Goal: Contribute content: Contribute content

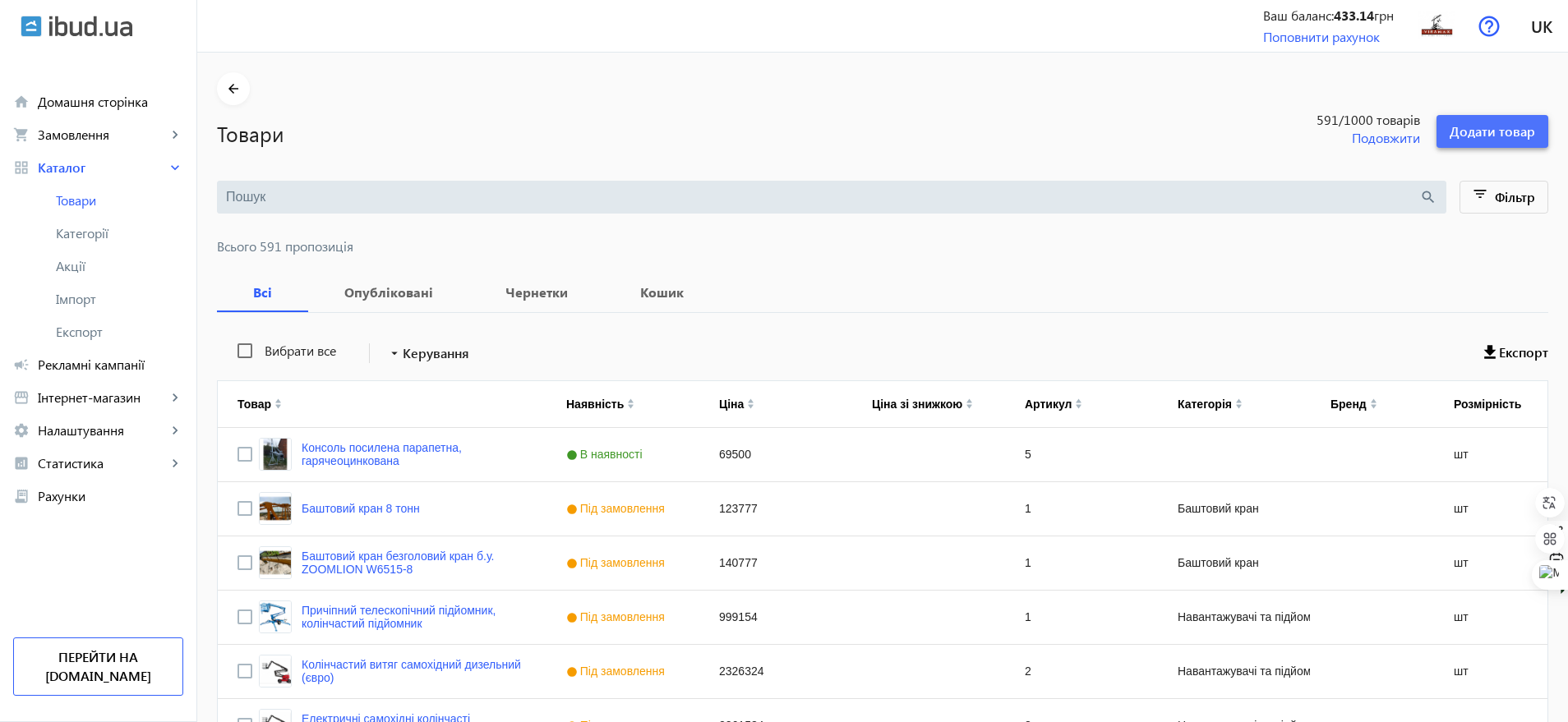
click at [1494, 123] on span "Додати товар" at bounding box center [1492, 132] width 86 height 18
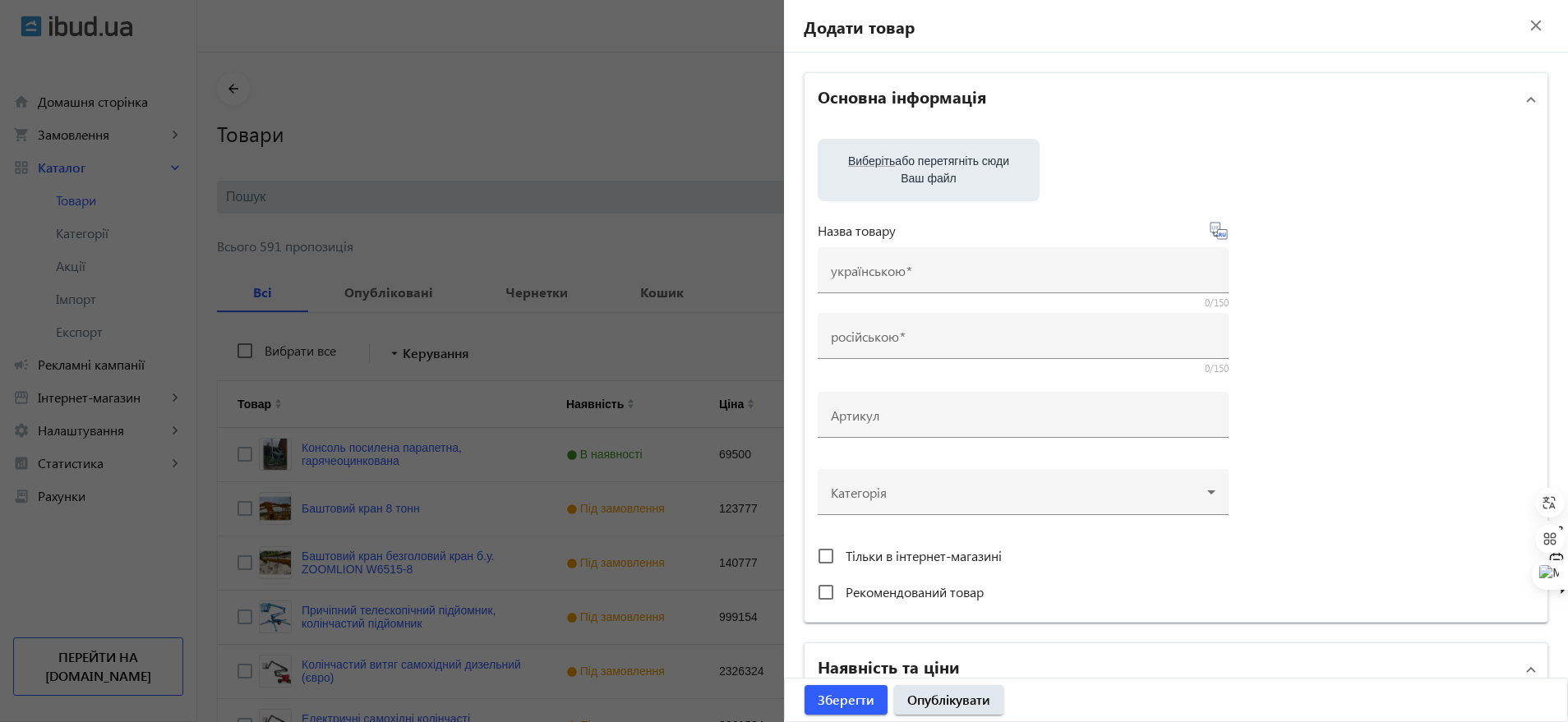
click at [951, 176] on label "Виберіть або перетягніть сюди Ваш файл" at bounding box center [928, 170] width 196 height 46
click at [951, 176] on input "Виберіть або перетягніть сюди Ваш файл" at bounding box center [928, 172] width 196 height 20
type input "C:\fakepath\Грейфер для камня и металлолома.jpeg"
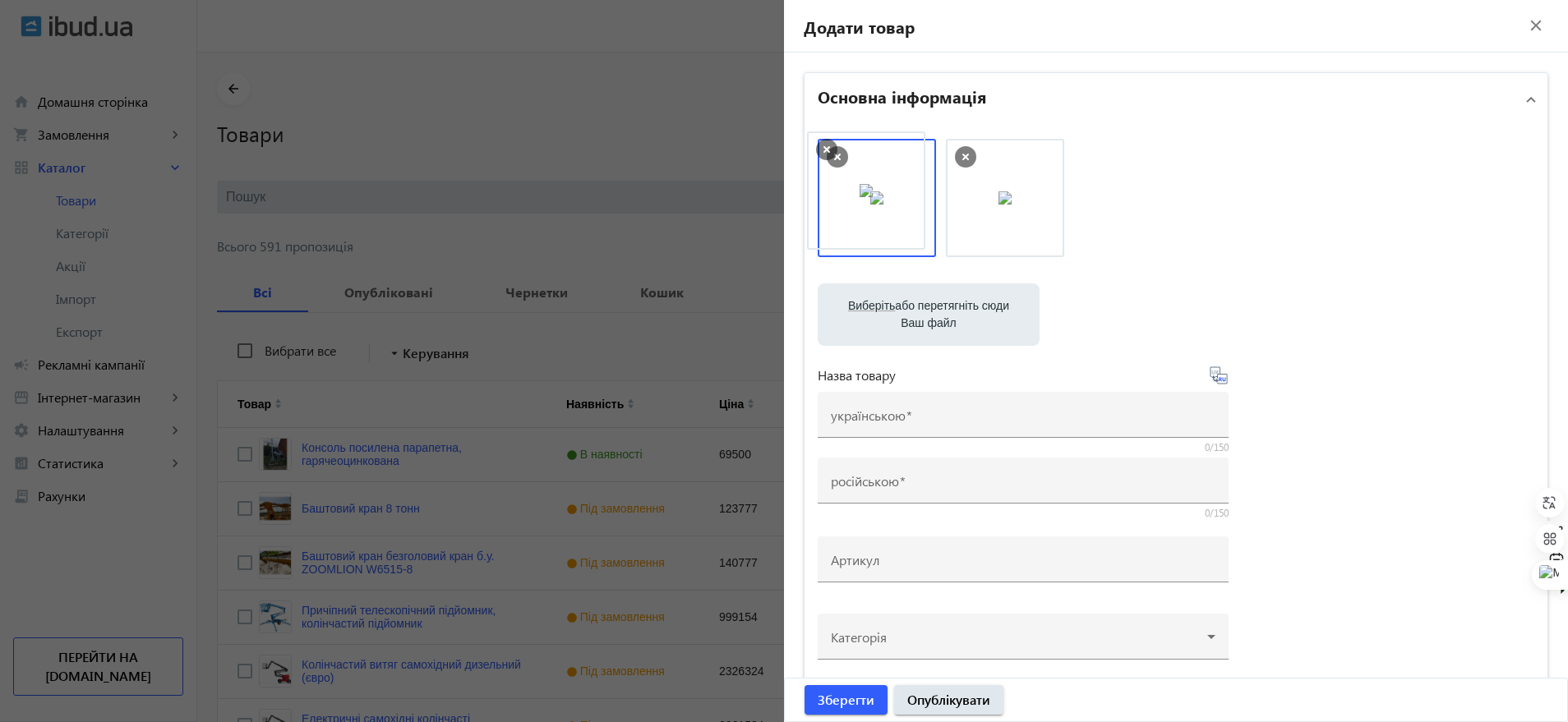
drag, startPoint x: 999, startPoint y: 177, endPoint x: 865, endPoint y: 170, distance: 134.2
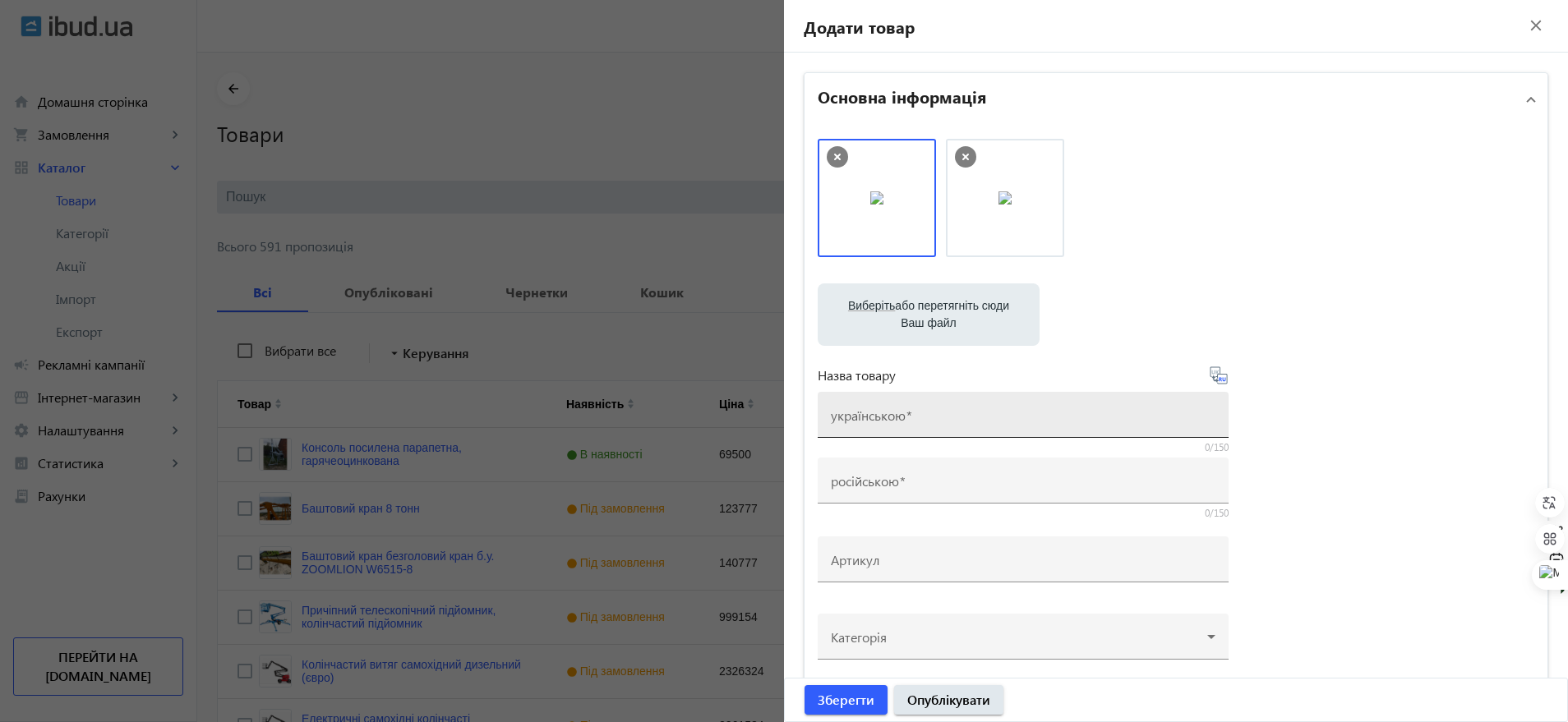
click at [876, 421] on mat-label "українською" at bounding box center [868, 415] width 75 height 17
click at [876, 421] on input "українською" at bounding box center [1023, 420] width 385 height 17
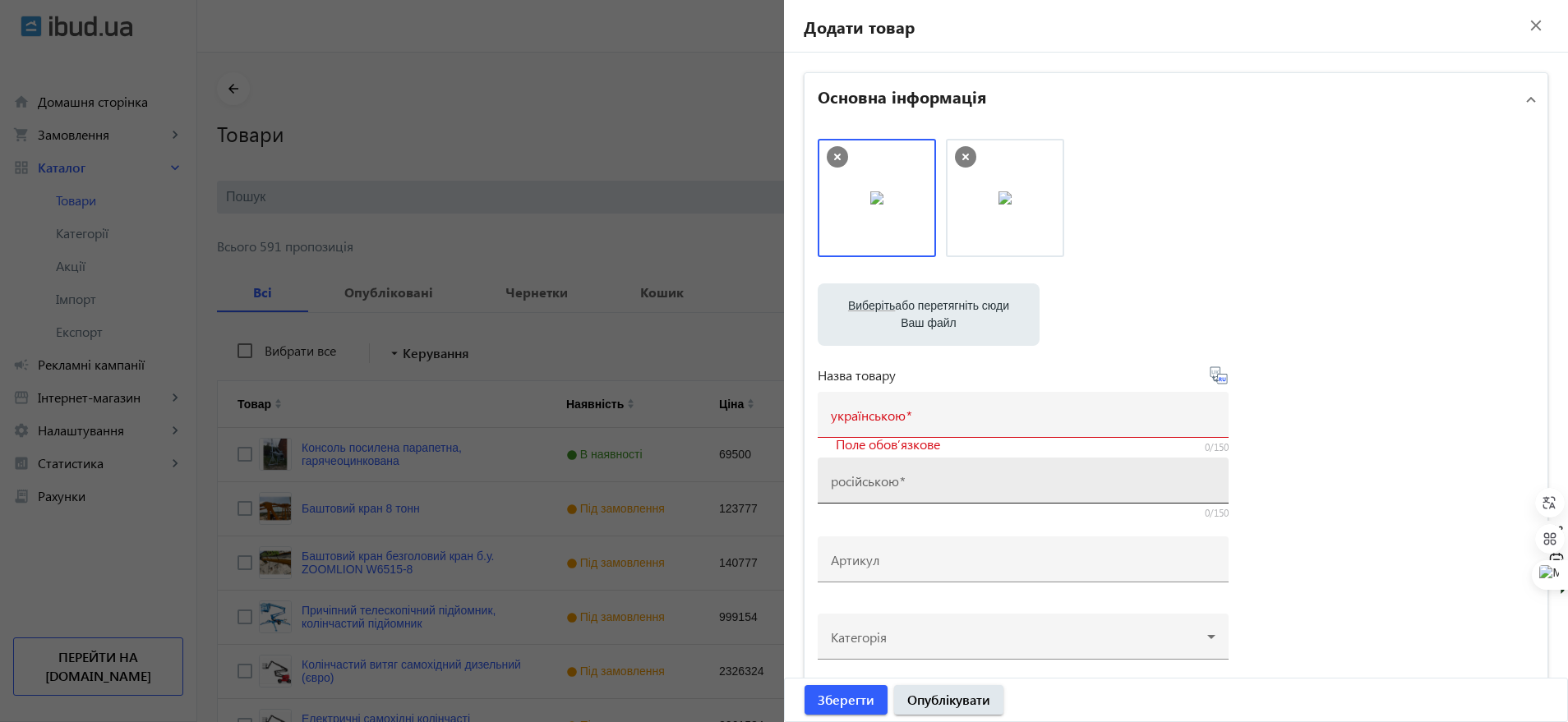
click at [882, 475] on mat-label "російською" at bounding box center [865, 481] width 68 height 17
click at [882, 477] on input "російською" at bounding box center [1023, 485] width 385 height 17
paste input "Грейфер для камня и металлолома HM08"
type input "Грейфер для камня и металлолома HM08"
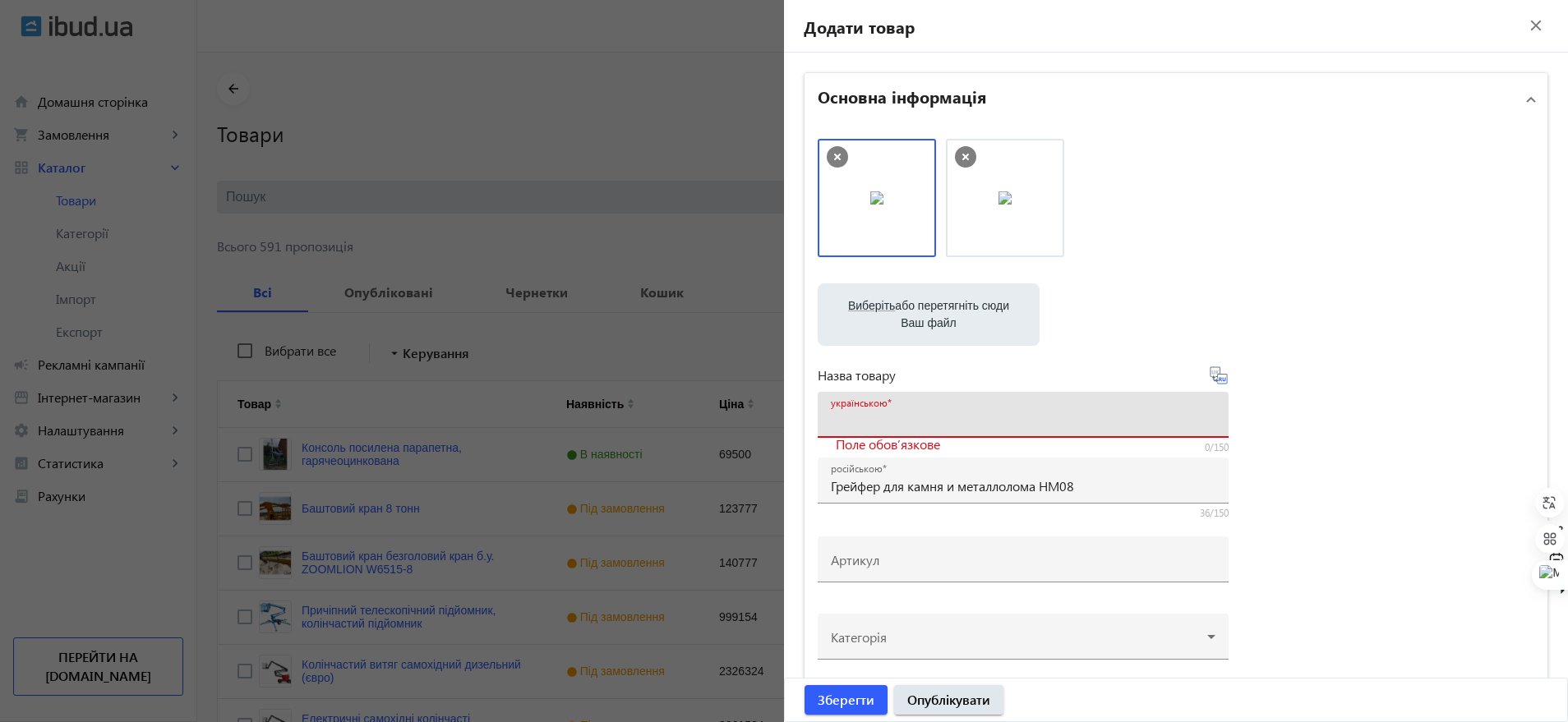
click at [855, 426] on input "українською" at bounding box center [1023, 420] width 385 height 17
paste input "Грейфер для каменю та металобрухту HM08"
type input "Грейфер для каменю та металобрухту HM08"
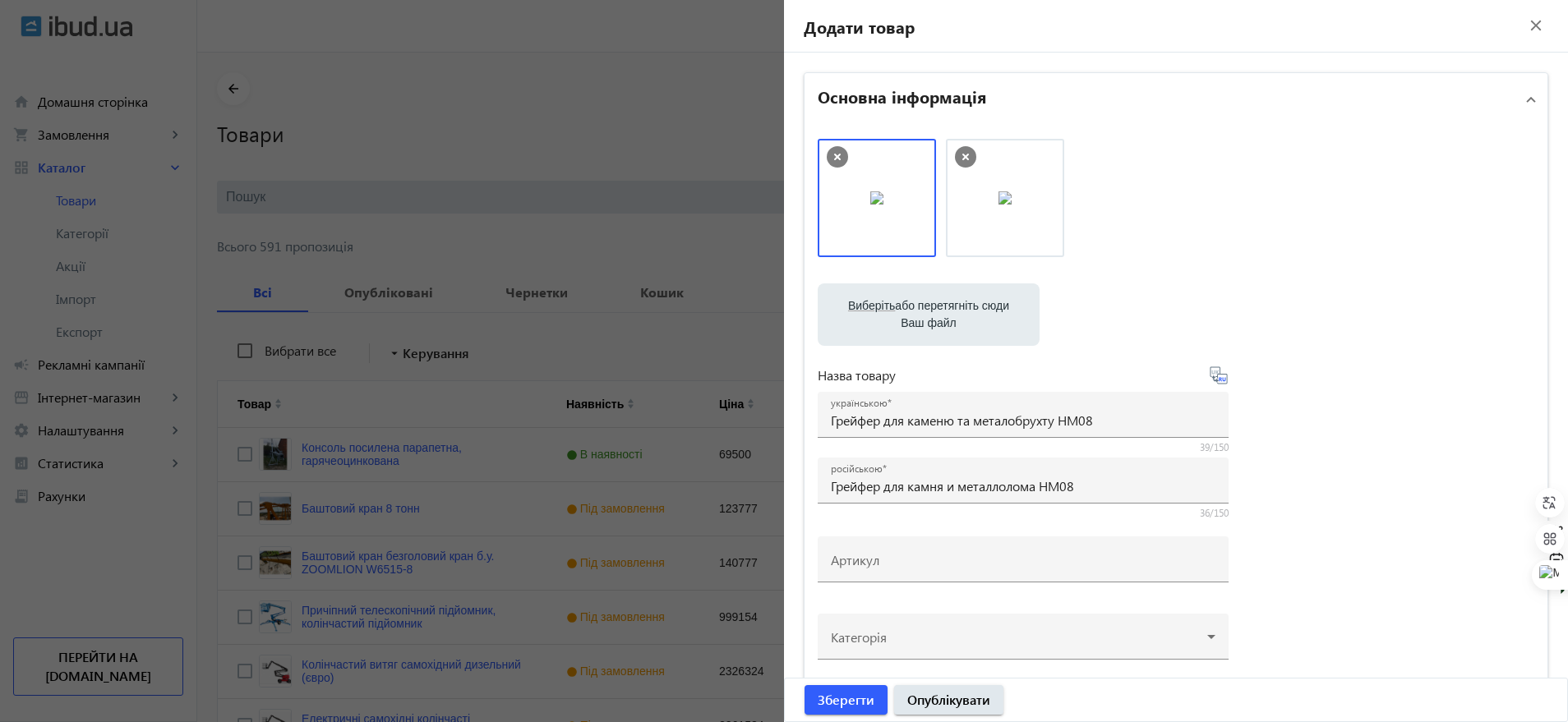
click at [1270, 339] on file-loader "Виберіть або перетягніть сюди Ваш файл Грейфер для камня и металлолома.jpg Грей…" at bounding box center [1176, 314] width 717 height 62
click at [886, 545] on div "Артикул" at bounding box center [1023, 559] width 385 height 46
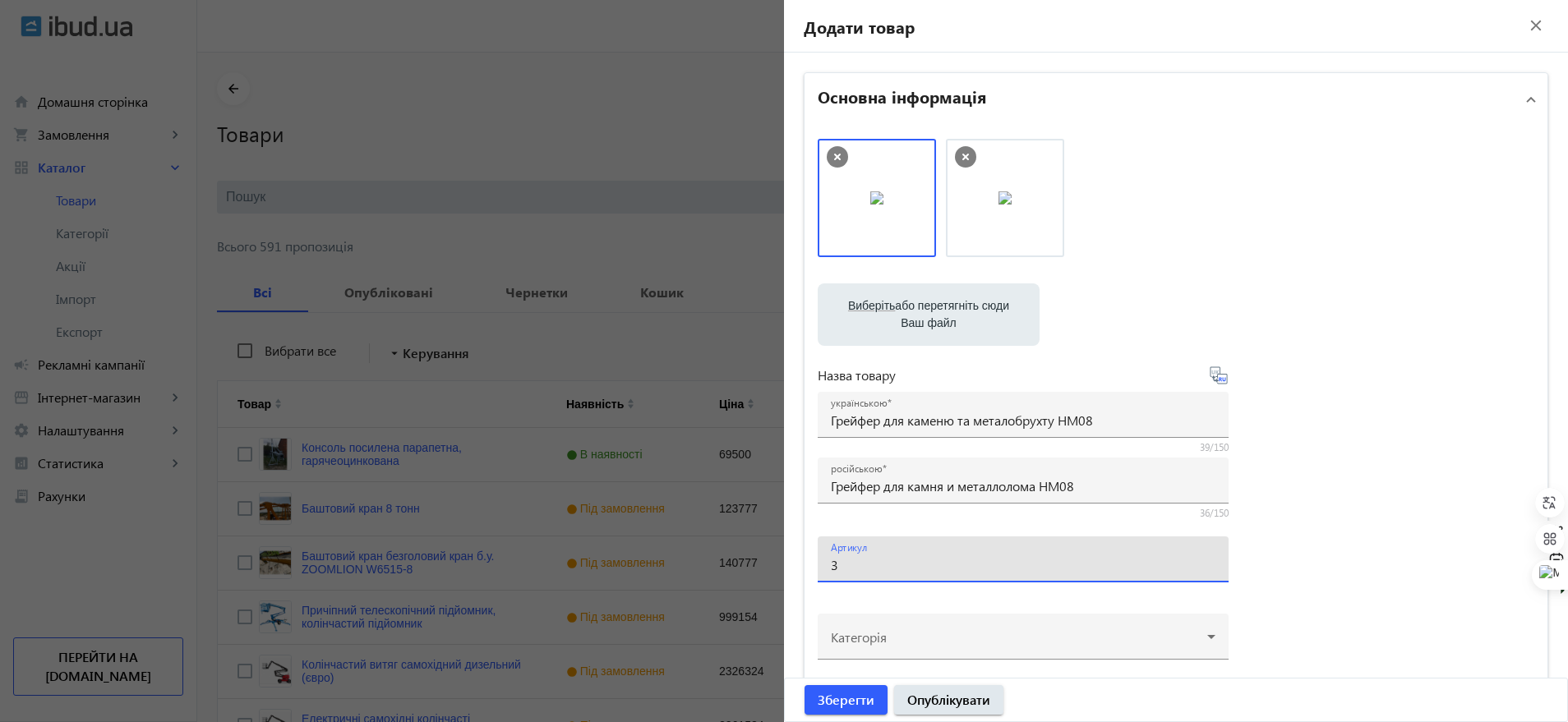
type input "3"
click at [1411, 332] on file-loader "Виберіть або перетягніть сюди Ваш файл Грейфер для камня и металлолома.jpg Грей…" at bounding box center [1176, 314] width 717 height 62
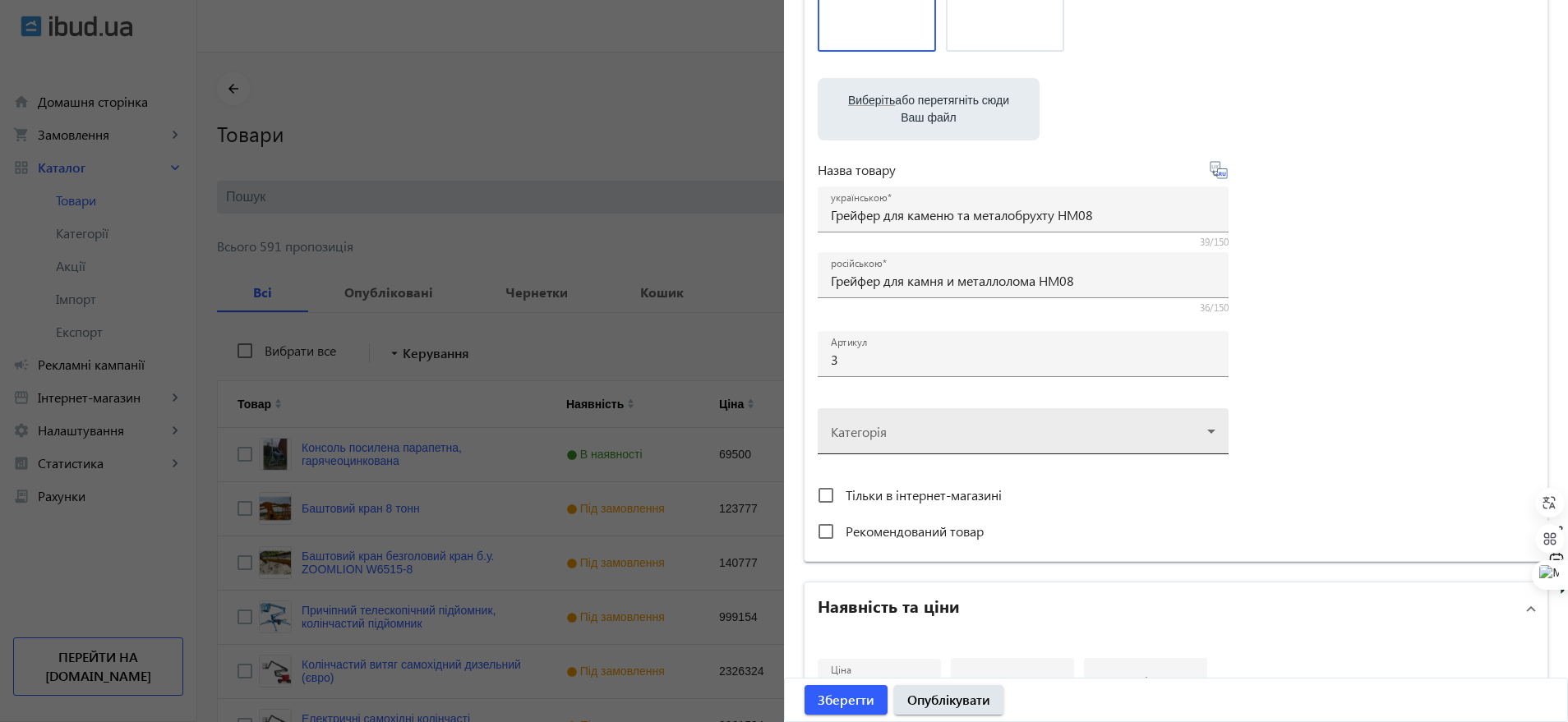
click at [968, 430] on div at bounding box center [1023, 424] width 385 height 59
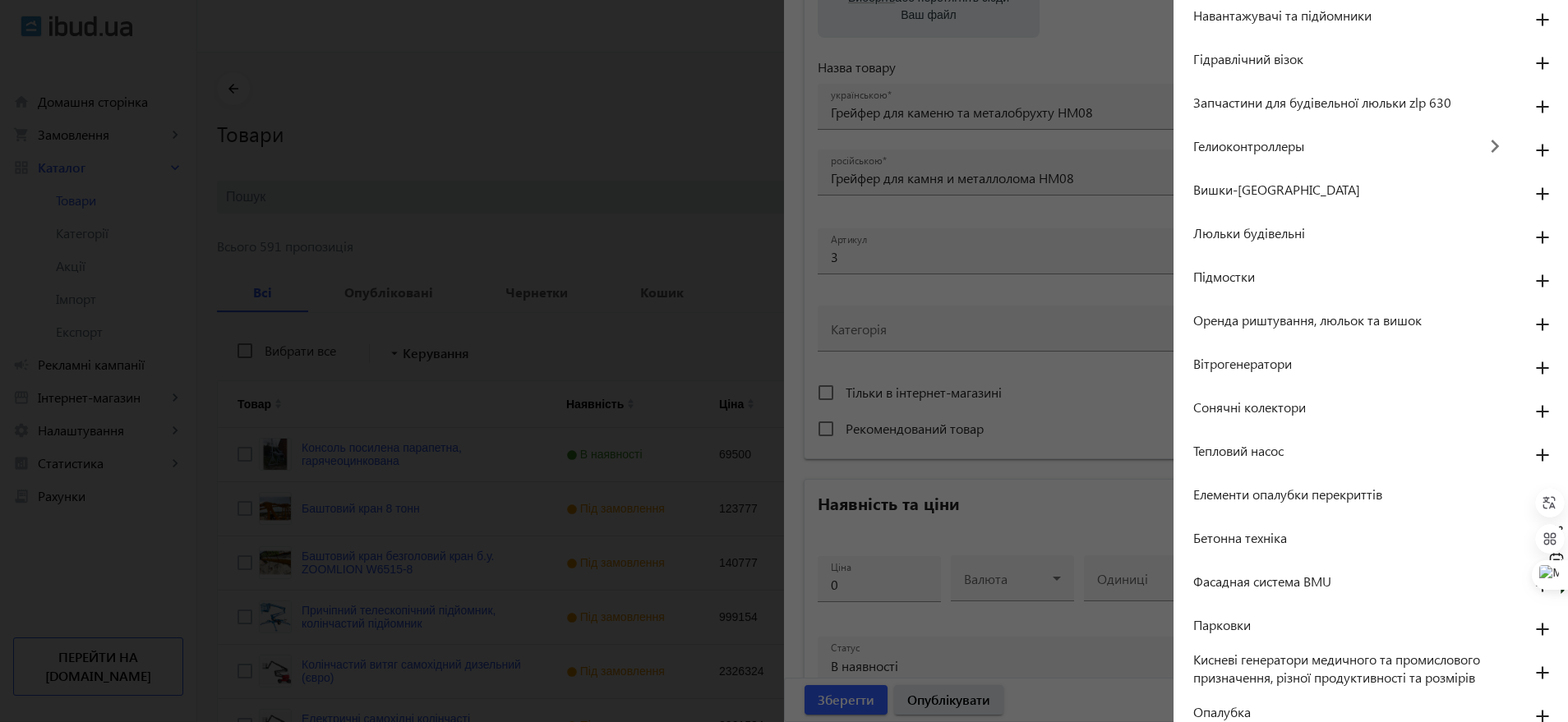
scroll to position [308, 0]
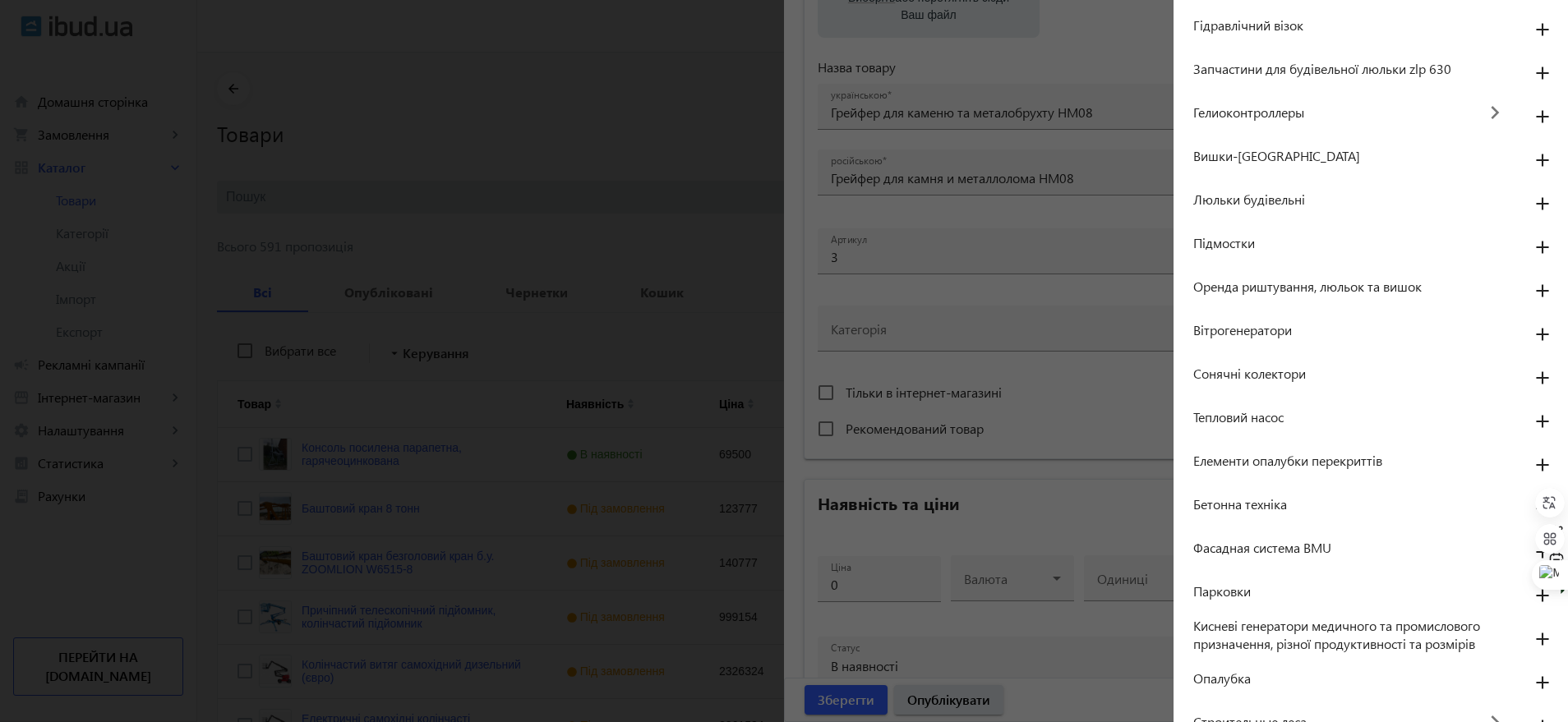
click at [1285, 499] on span "Бетонна техніка" at bounding box center [1353, 505] width 320 height 18
click at [1526, 495] on mat-icon "add" at bounding box center [1541, 510] width 39 height 30
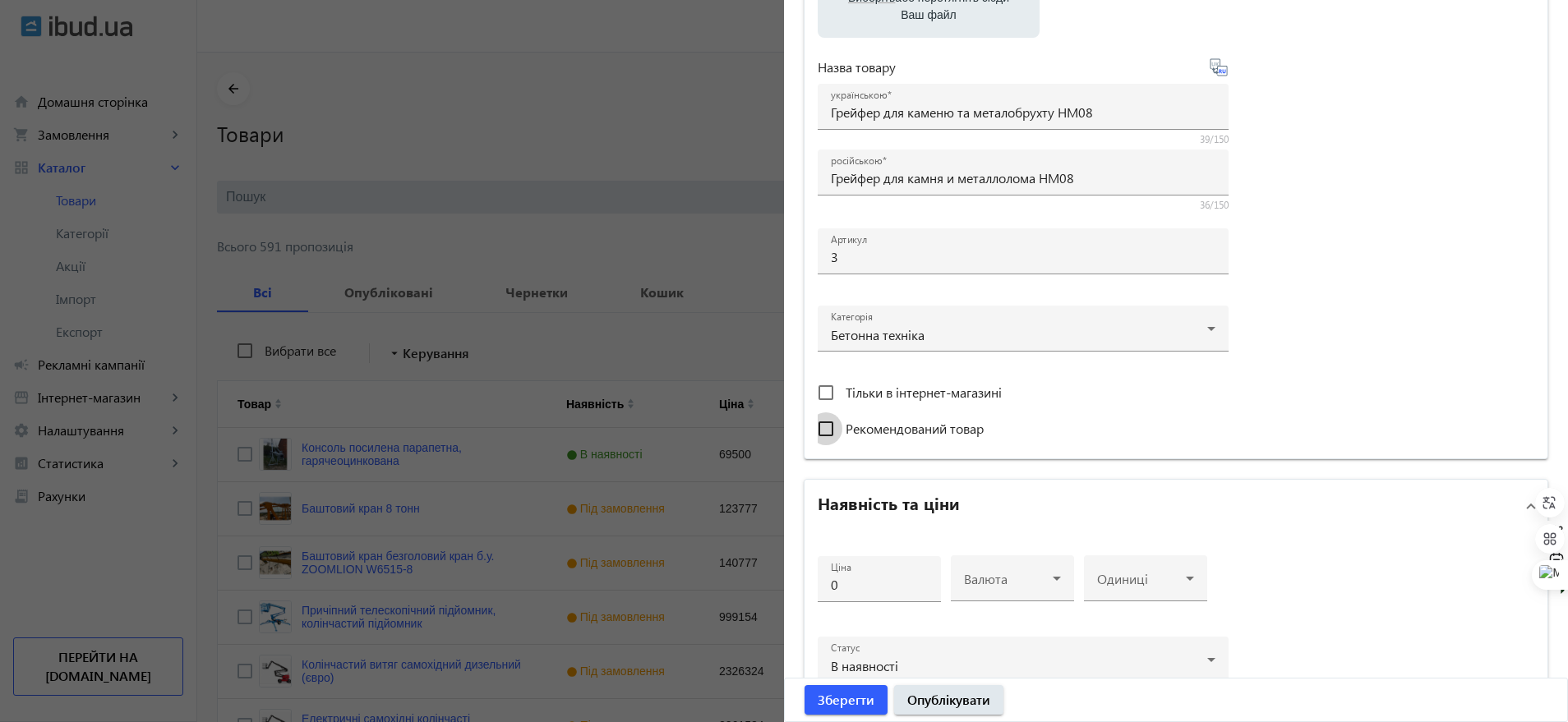
click at [828, 435] on input "Рекомендований товар" at bounding box center [825, 428] width 32 height 32
checkbox input "true"
click at [866, 583] on input "0" at bounding box center [879, 584] width 97 height 17
click at [971, 580] on span at bounding box center [1008, 585] width 89 height 13
click at [993, 490] on mat-option "USD" at bounding box center [1007, 489] width 123 height 39
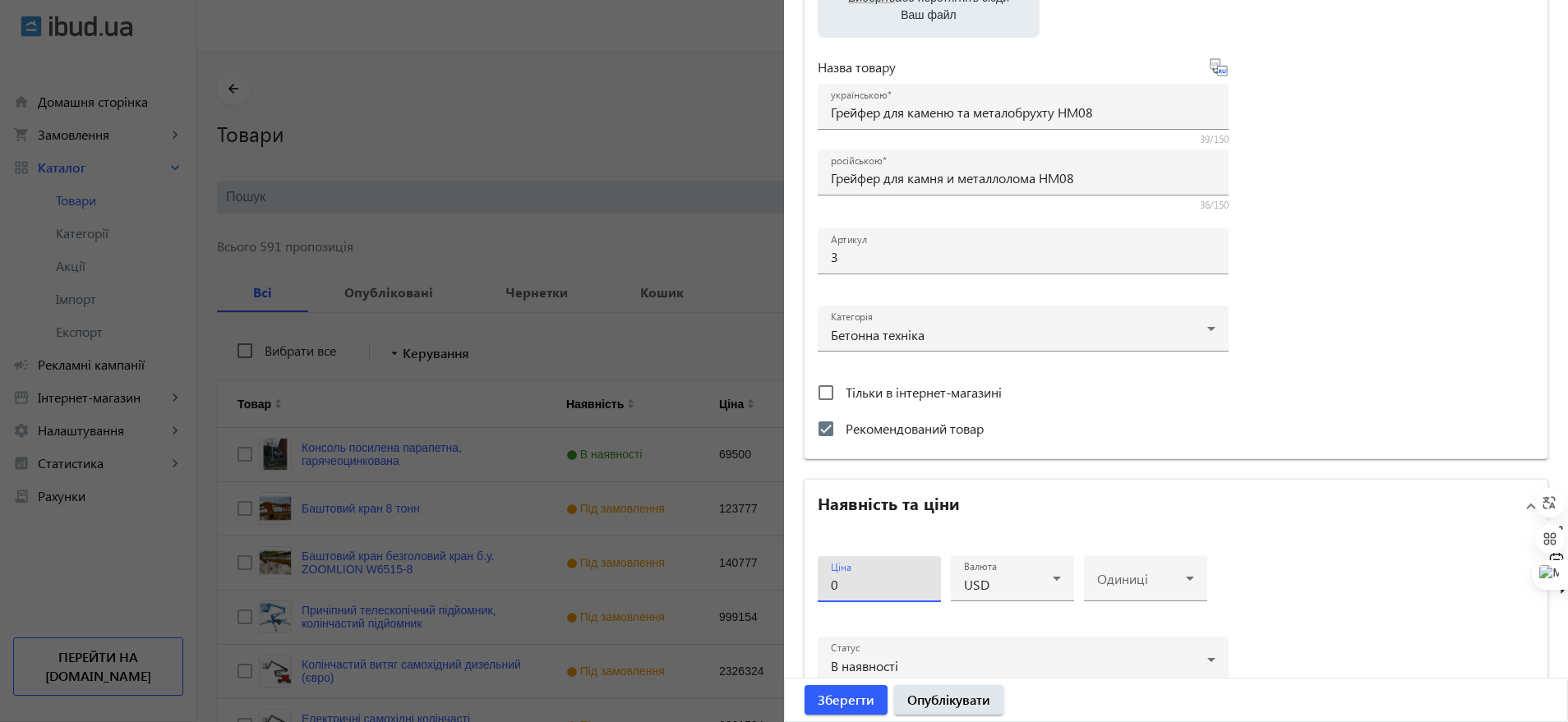
click at [872, 581] on input "0" at bounding box center [879, 584] width 97 height 17
type input "8000"
click at [1177, 597] on div "Одиниці" at bounding box center [1146, 578] width 97 height 46
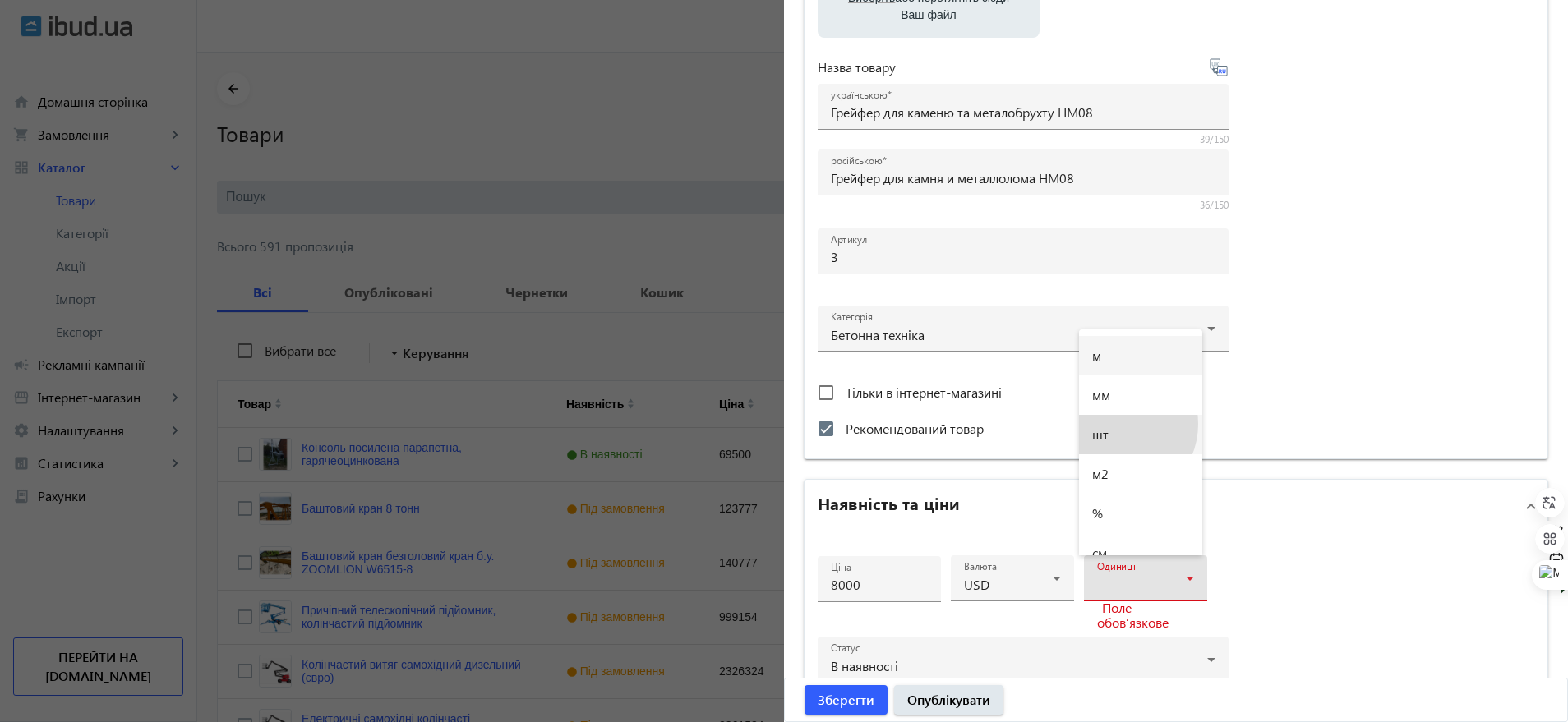
click at [1114, 424] on mat-option "шт" at bounding box center [1141, 434] width 123 height 39
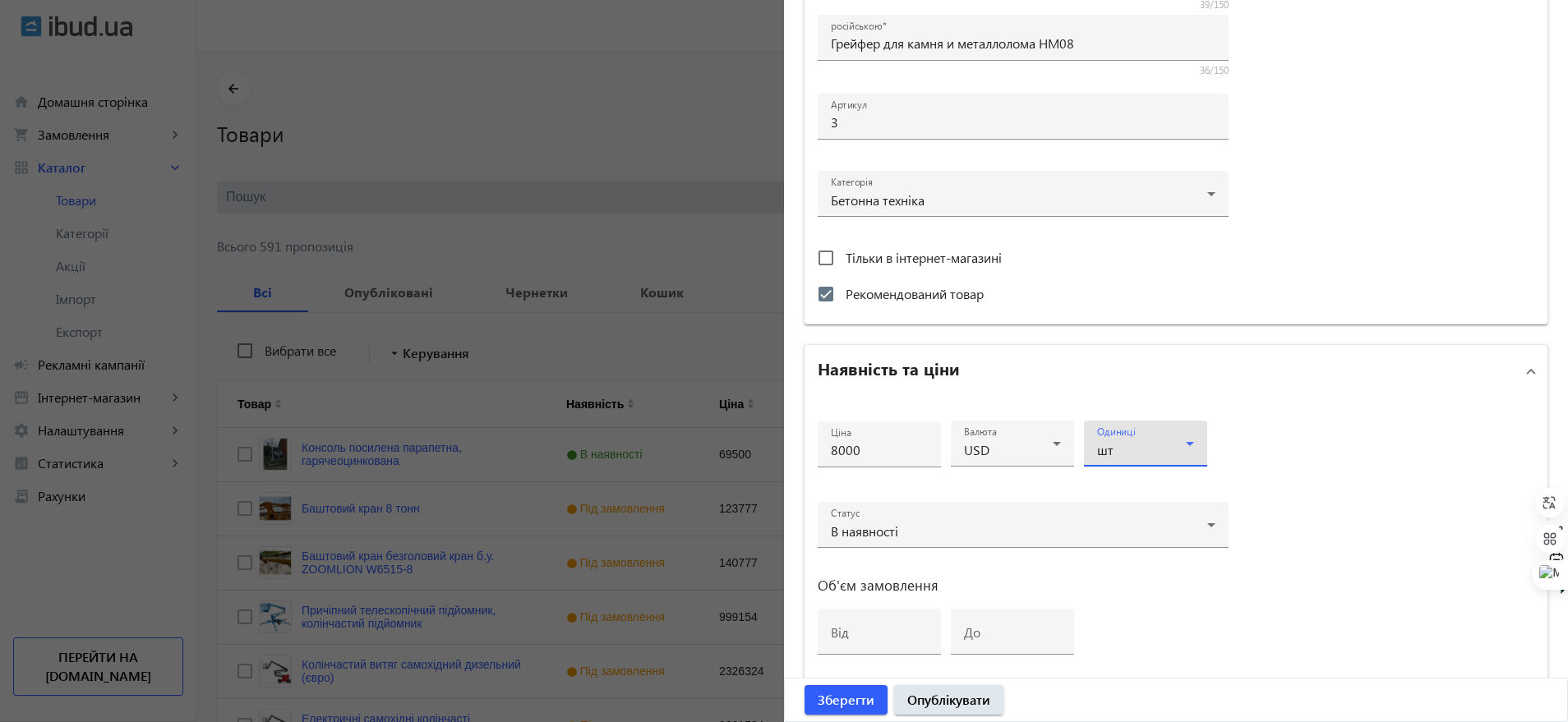
scroll to position [513, 0]
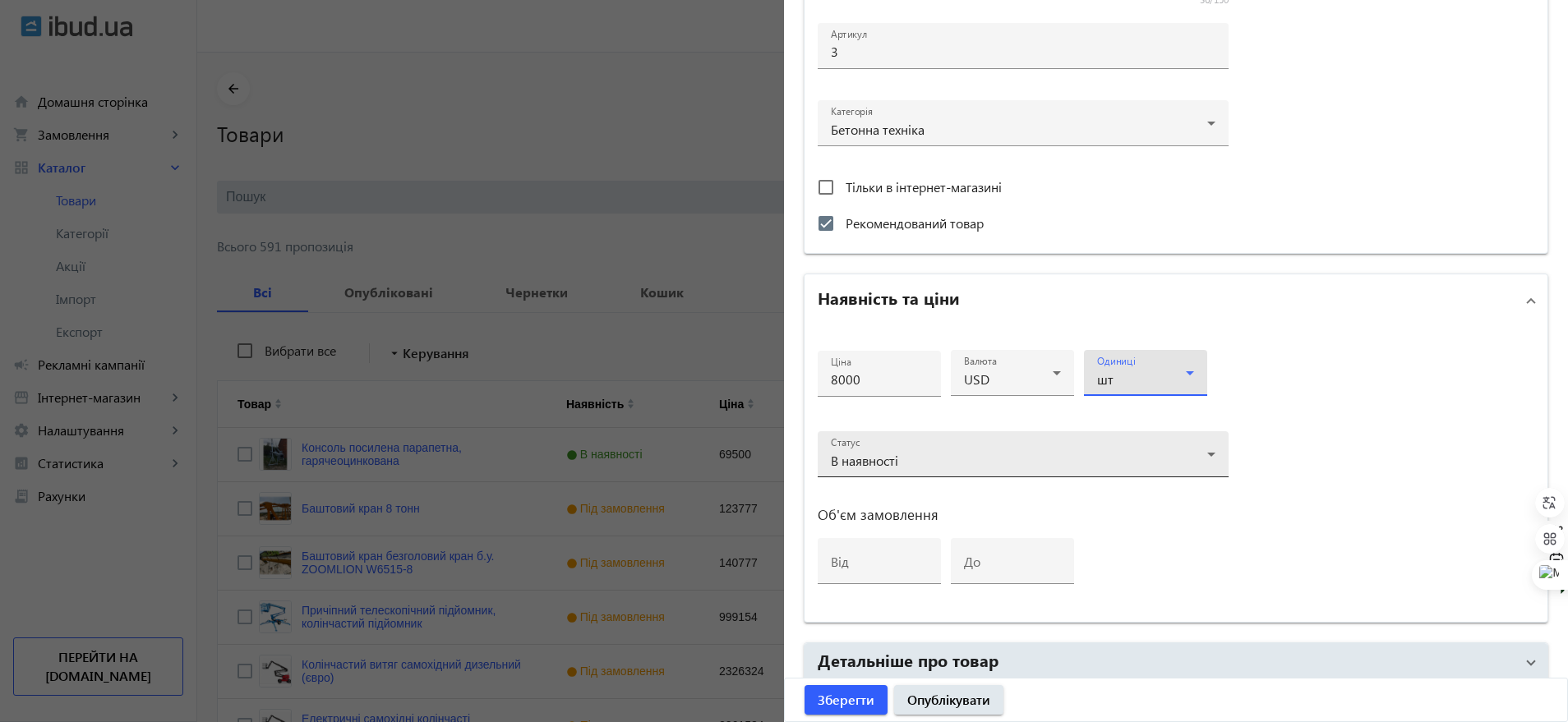
click at [913, 463] on div "В наявності" at bounding box center [1019, 461] width 377 height 13
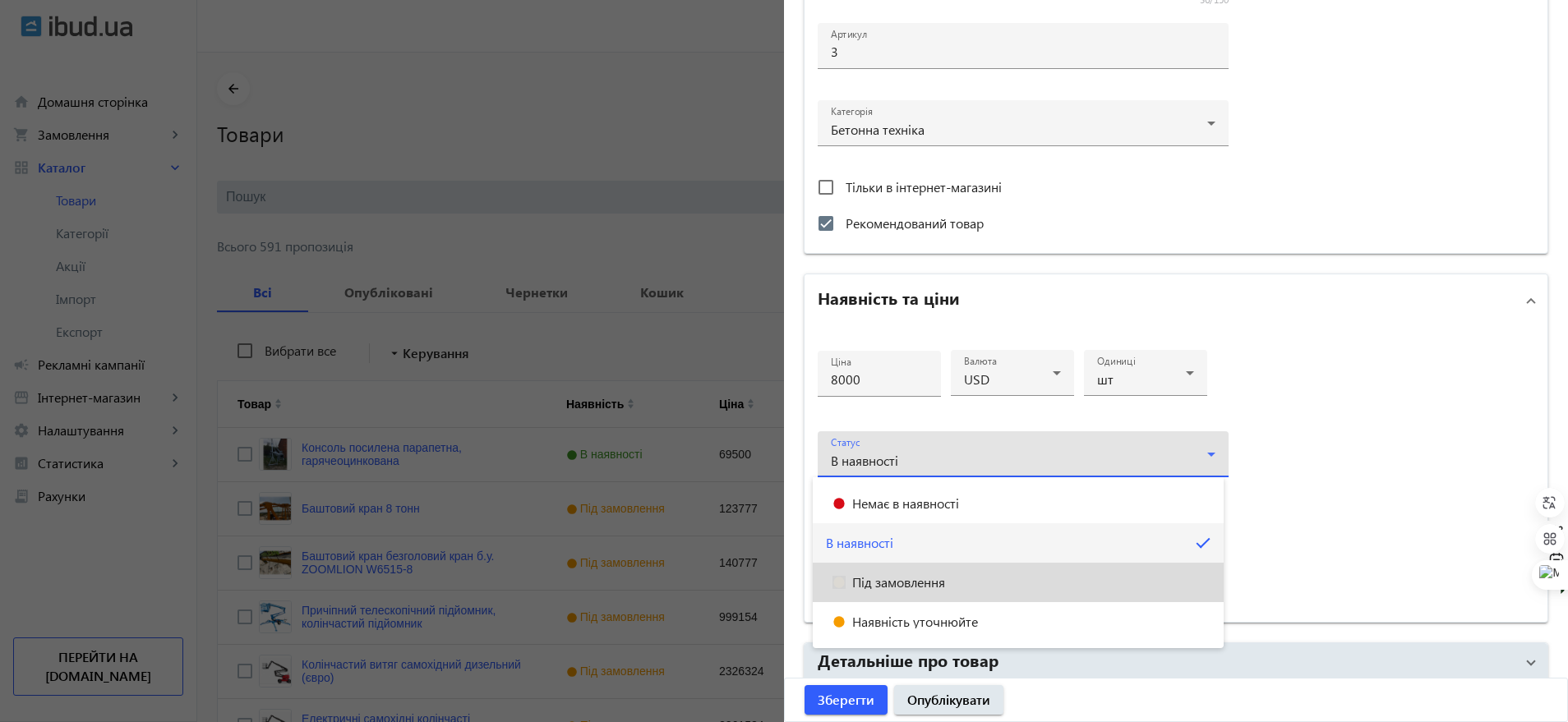
click at [891, 580] on span "Під замовлення" at bounding box center [898, 582] width 92 height 13
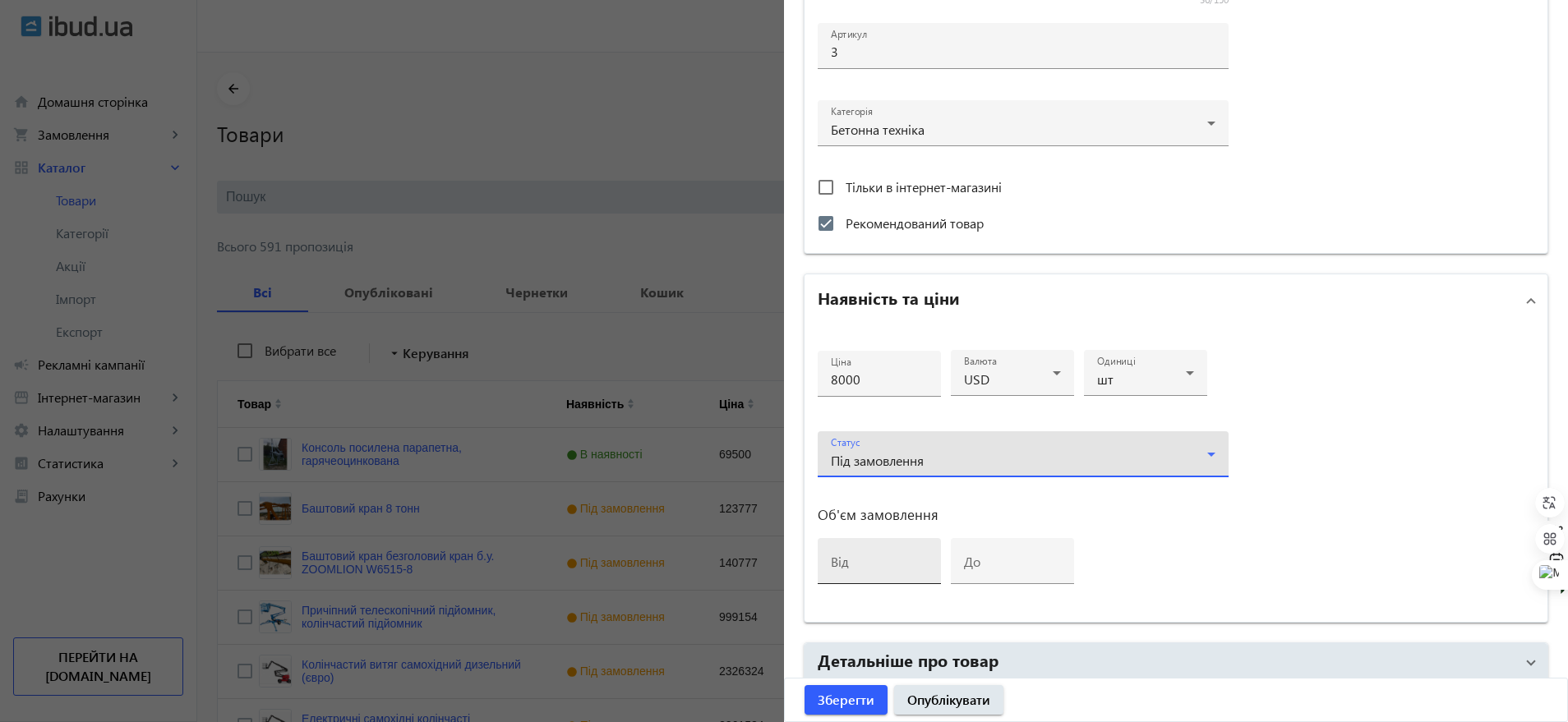
scroll to position [649, 0]
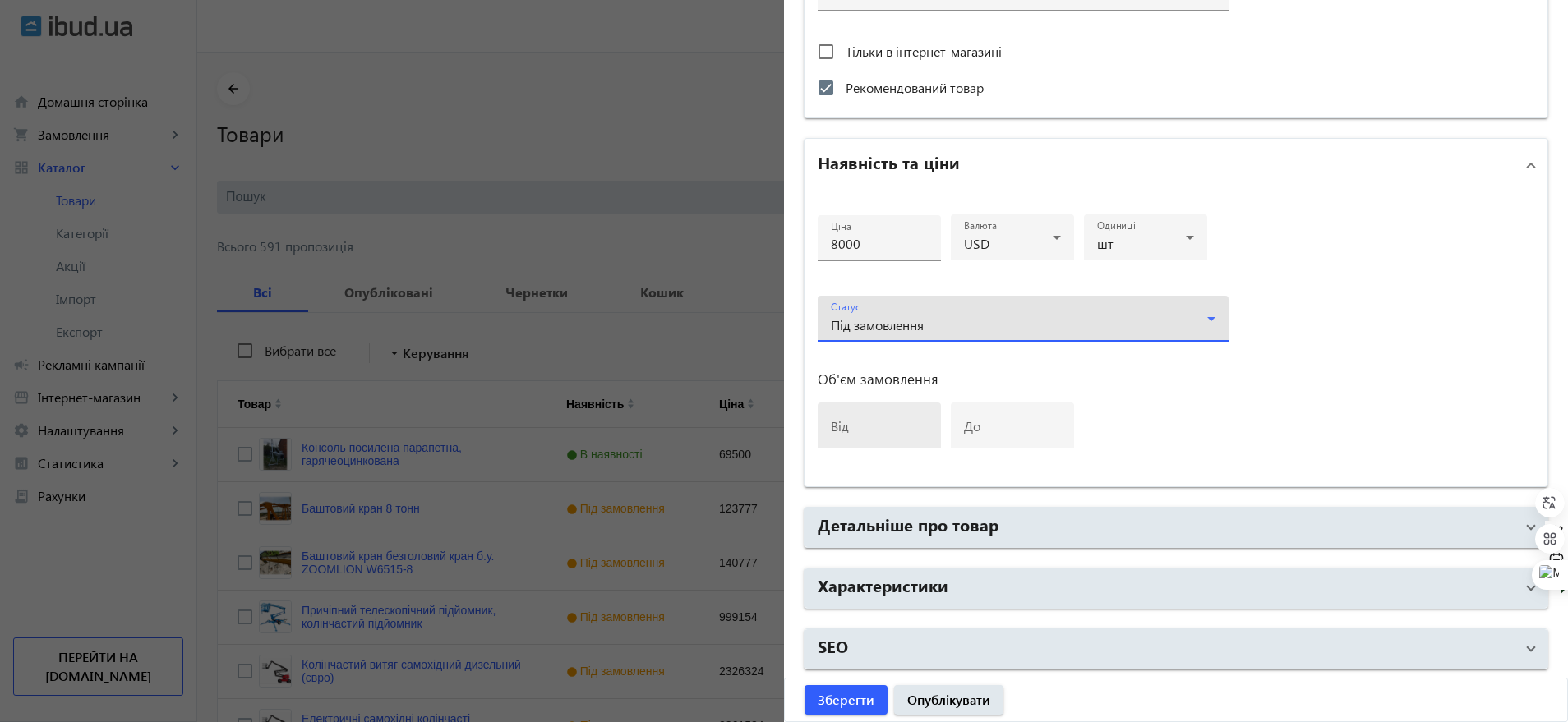
click at [866, 427] on input "від" at bounding box center [879, 431] width 97 height 17
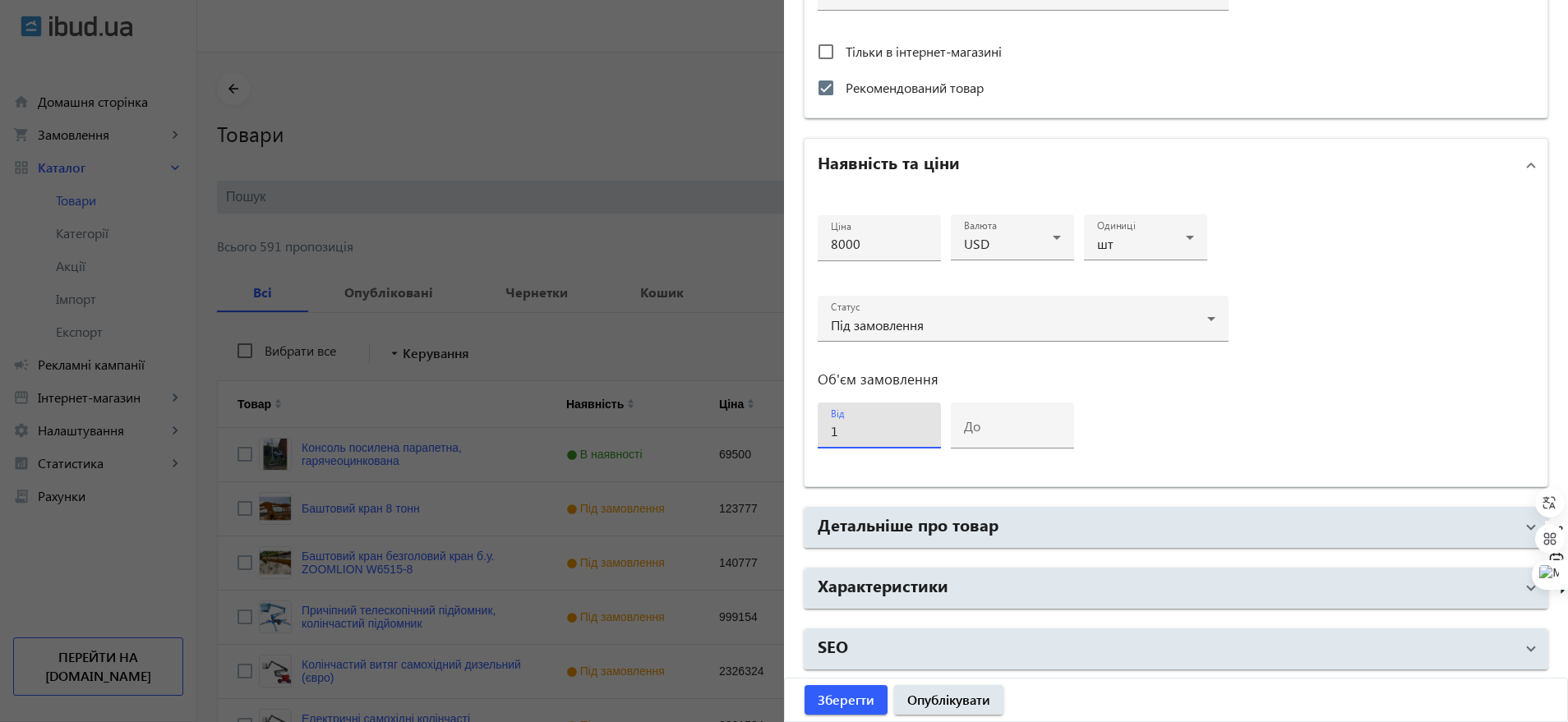
type input "1"
drag, startPoint x: 1279, startPoint y: 389, endPoint x: 1240, endPoint y: 431, distance: 57.3
click at [1279, 389] on div "Ціна 8000 Валюта USD Одиниці шт Статус Під замовлення Об'єм замовлення від 1 до" at bounding box center [1175, 339] width 742 height 295
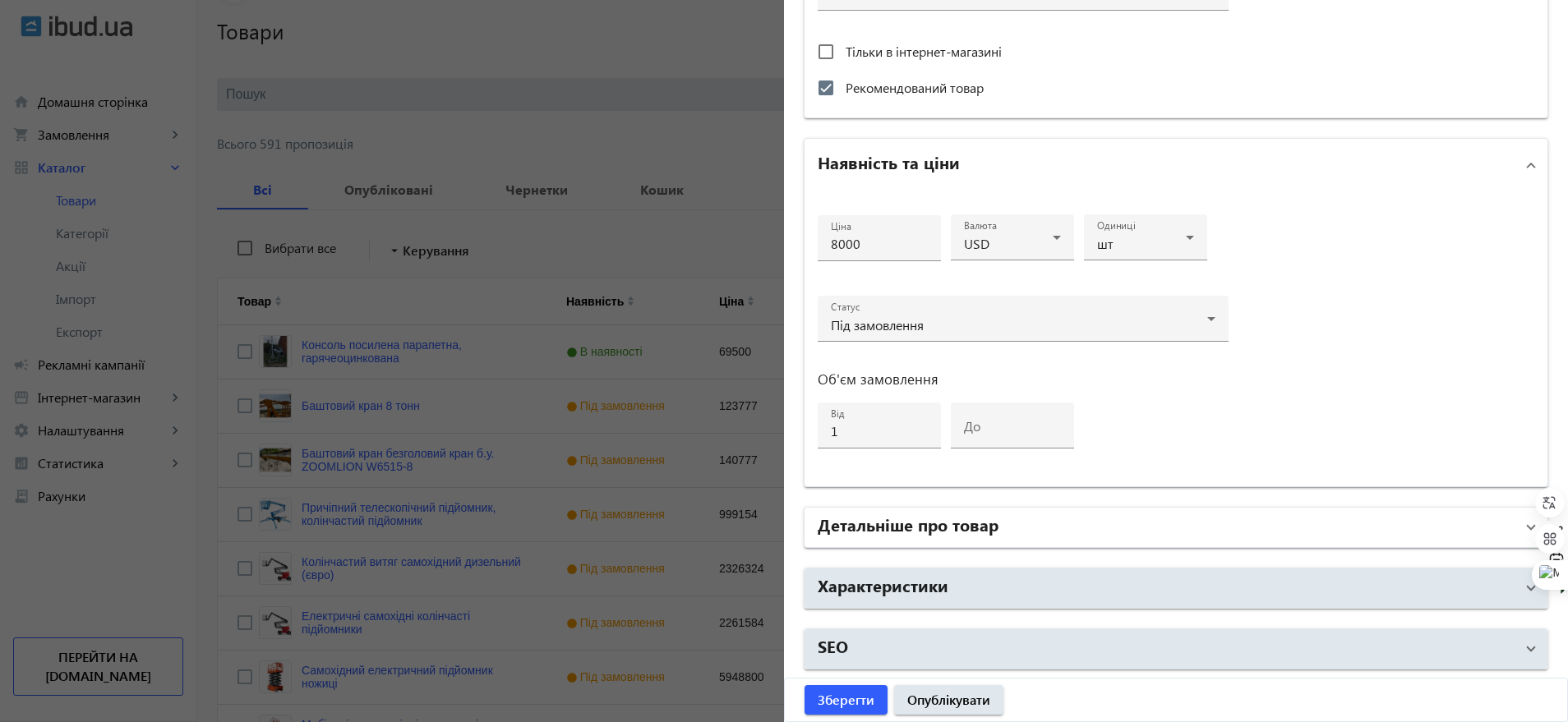
click at [1010, 515] on mat-panel-title "Детальніше про товар" at bounding box center [1166, 527] width 697 height 30
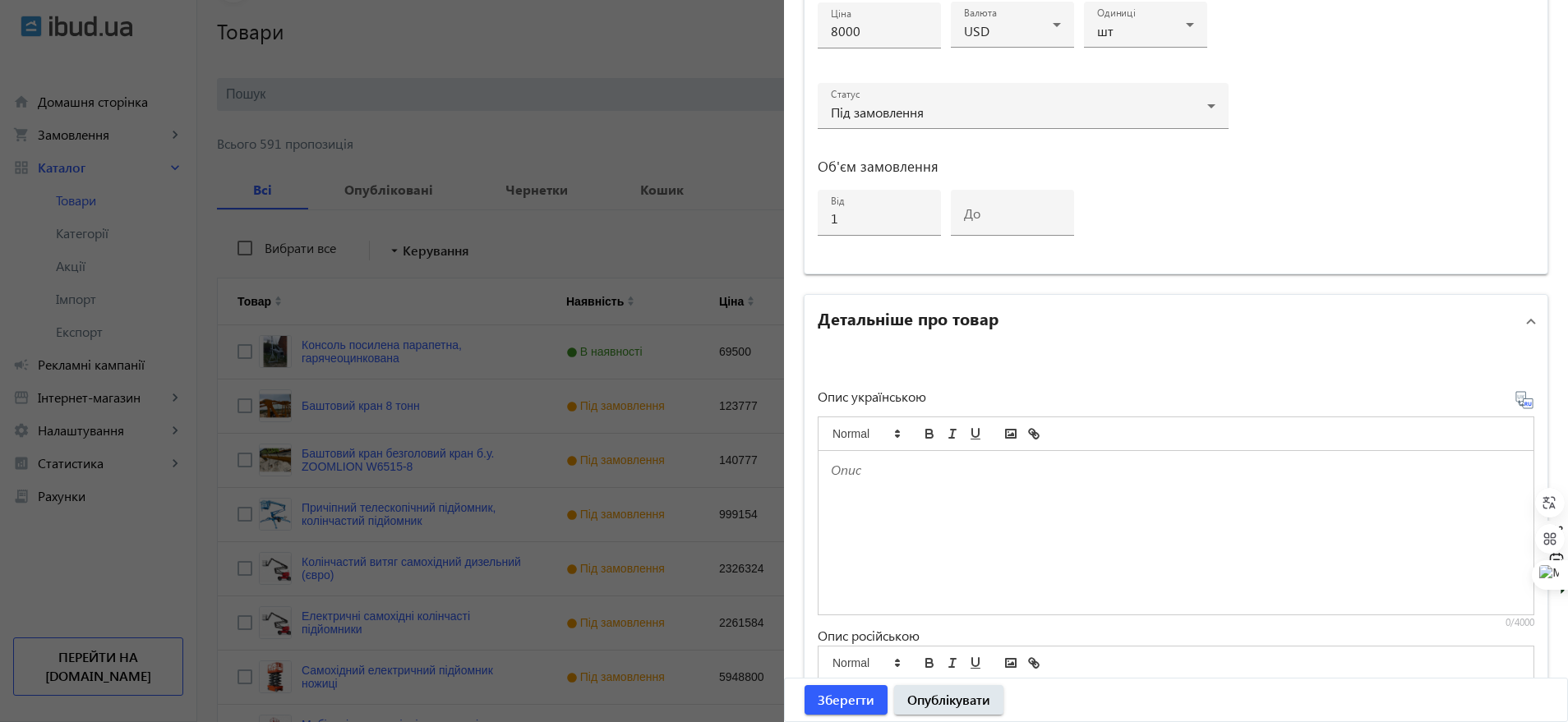
scroll to position [957, 0]
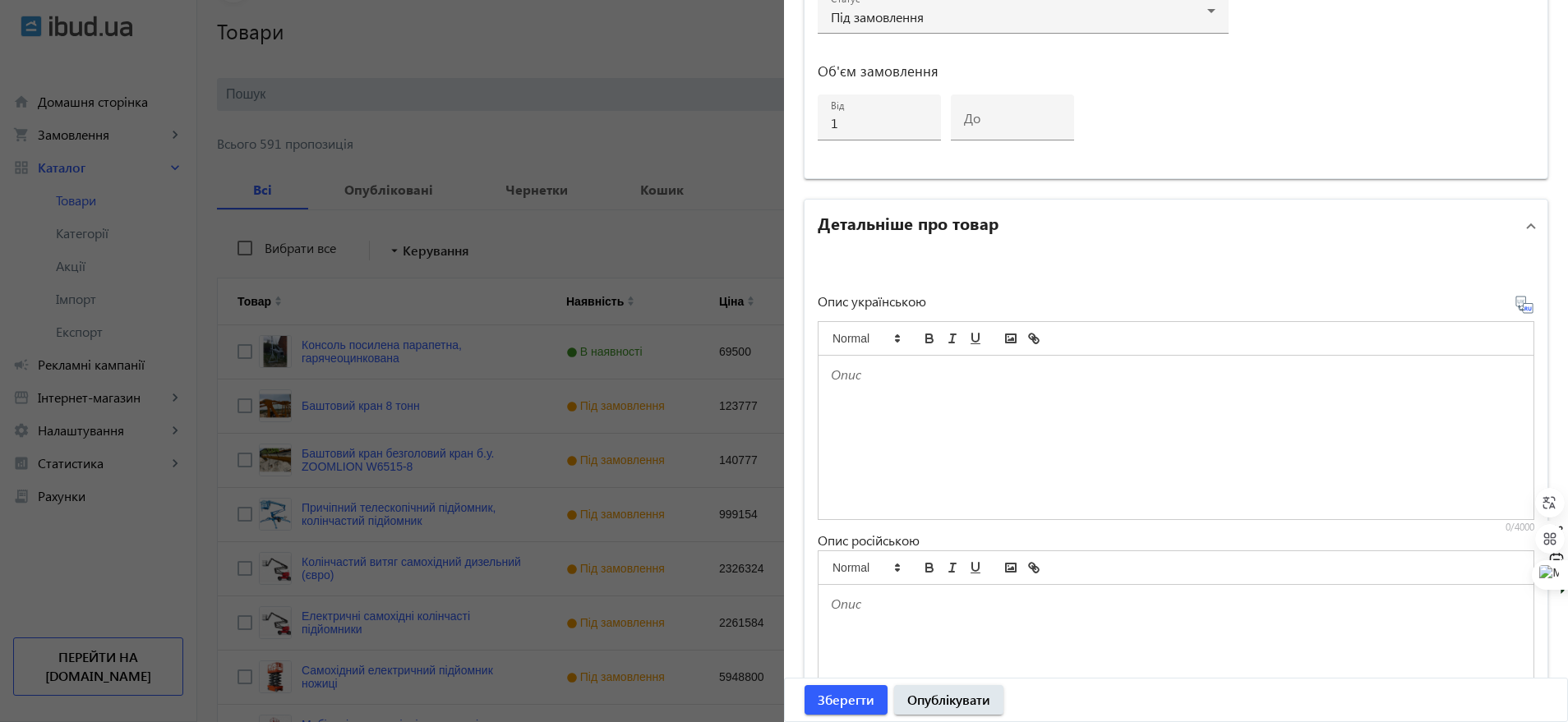
click at [889, 616] on div at bounding box center [1176, 666] width 715 height 163
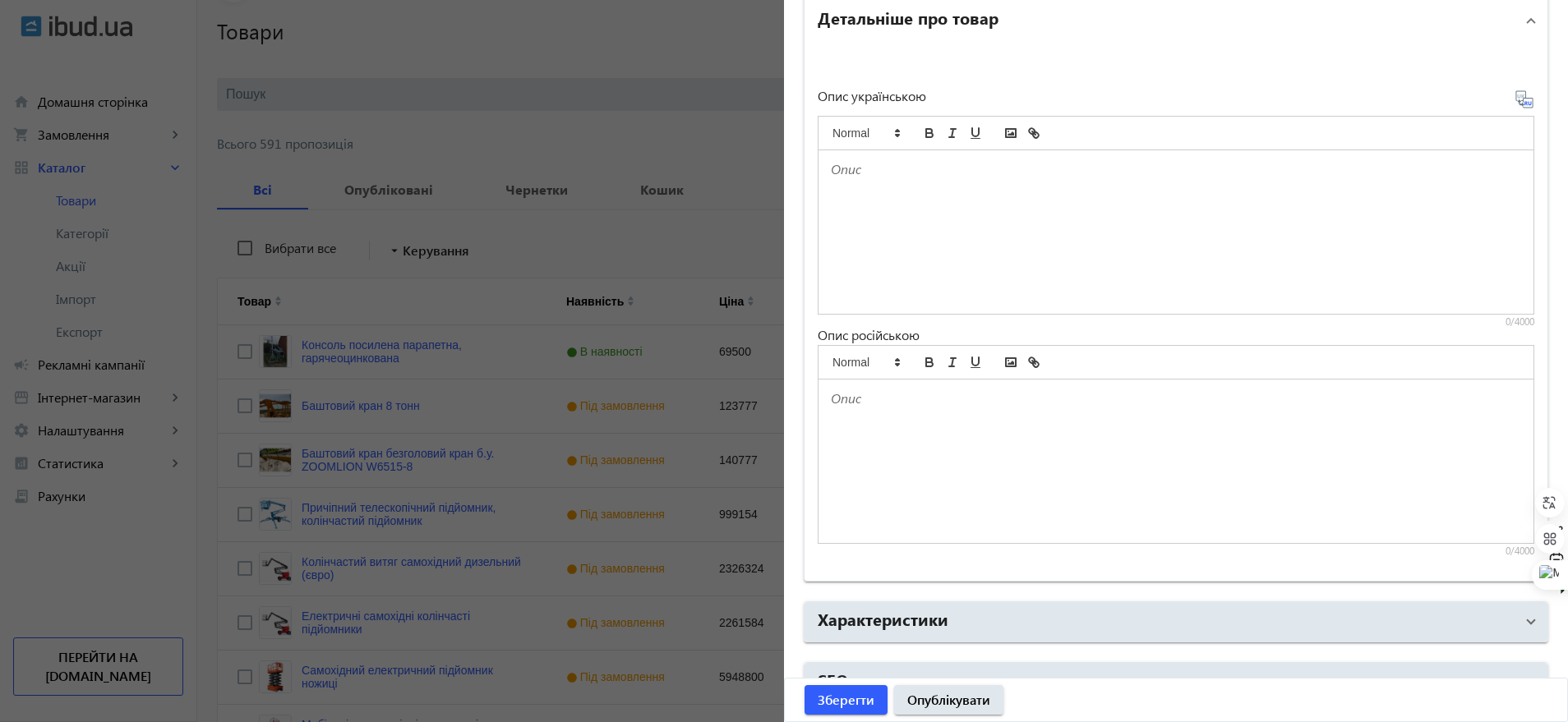
click at [923, 385] on div at bounding box center [1176, 461] width 715 height 163
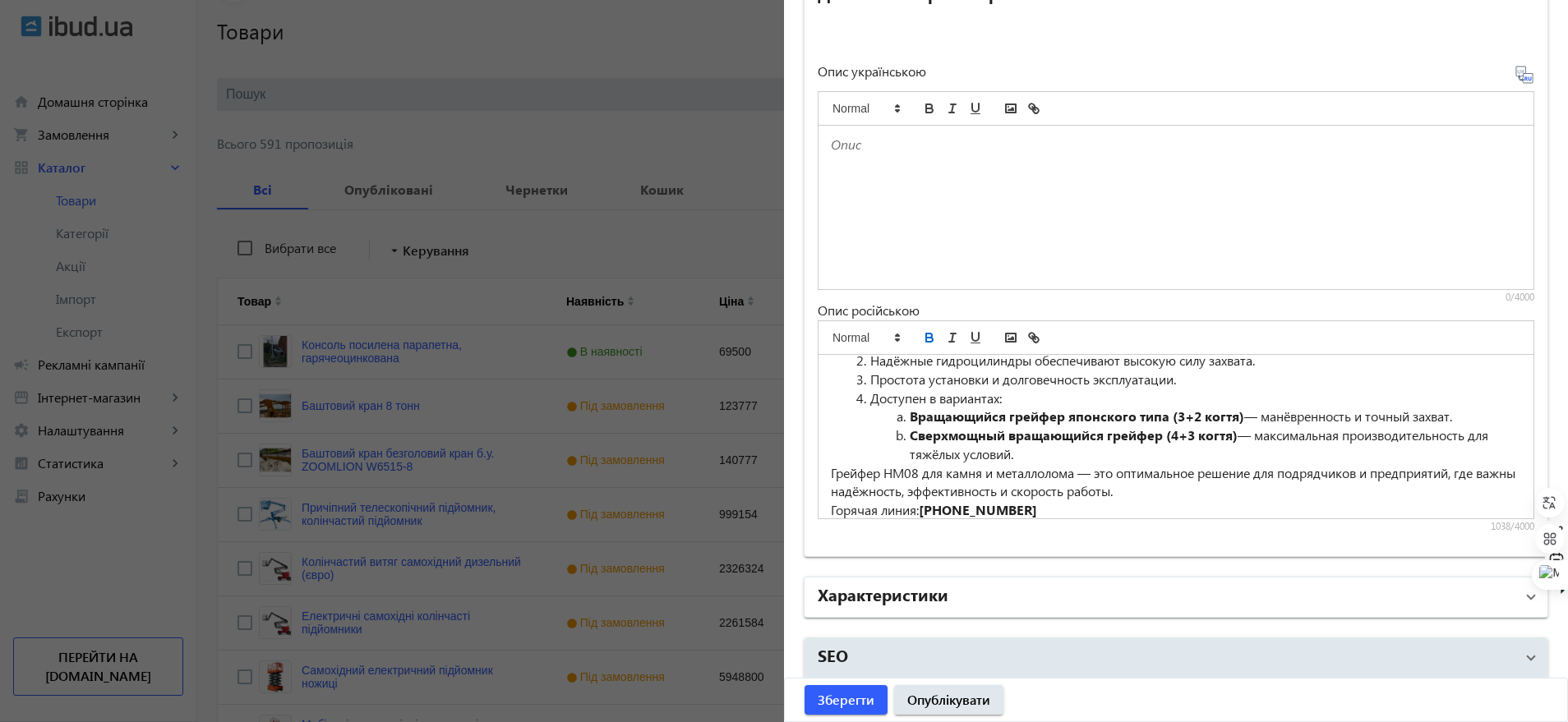
scroll to position [1196, 0]
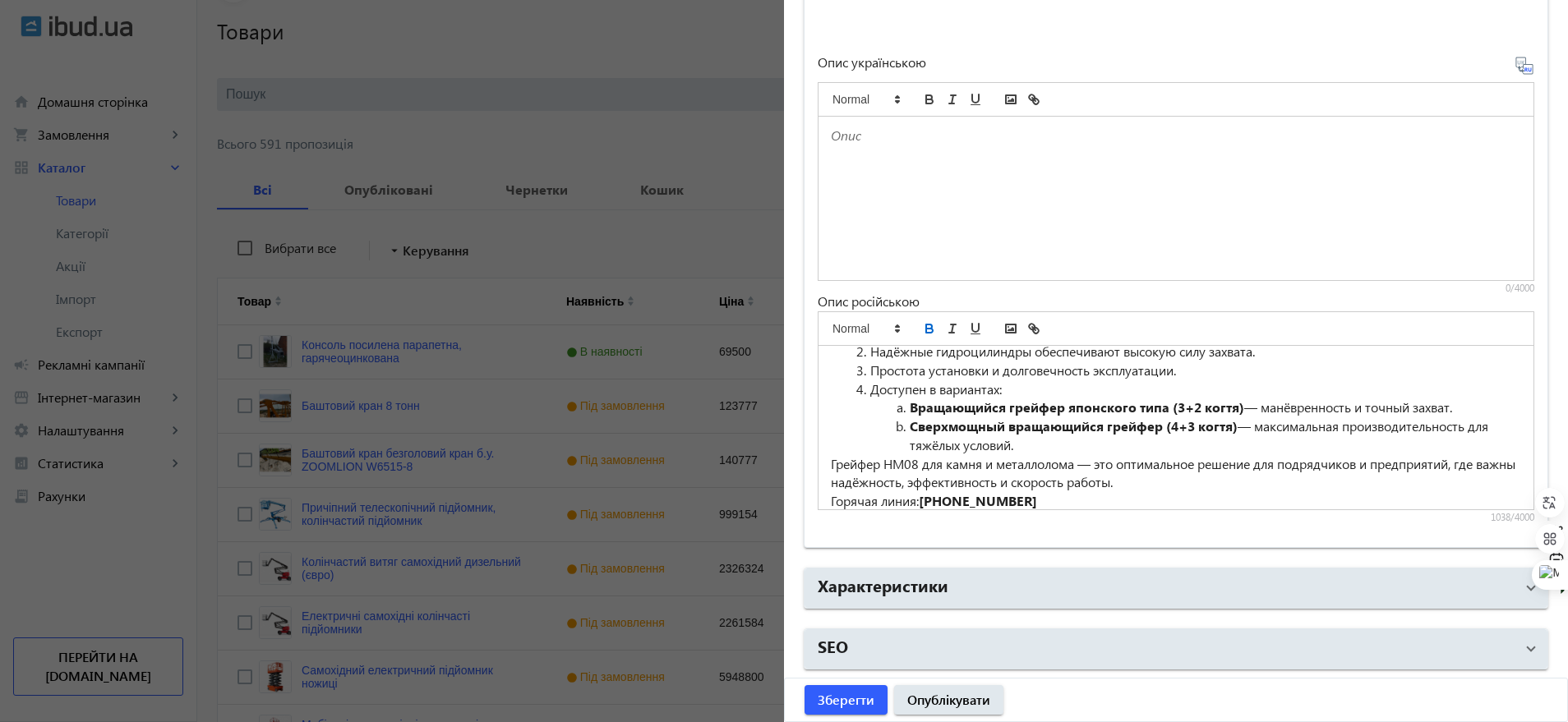
click at [951, 139] on p at bounding box center [1176, 136] width 690 height 19
paste div
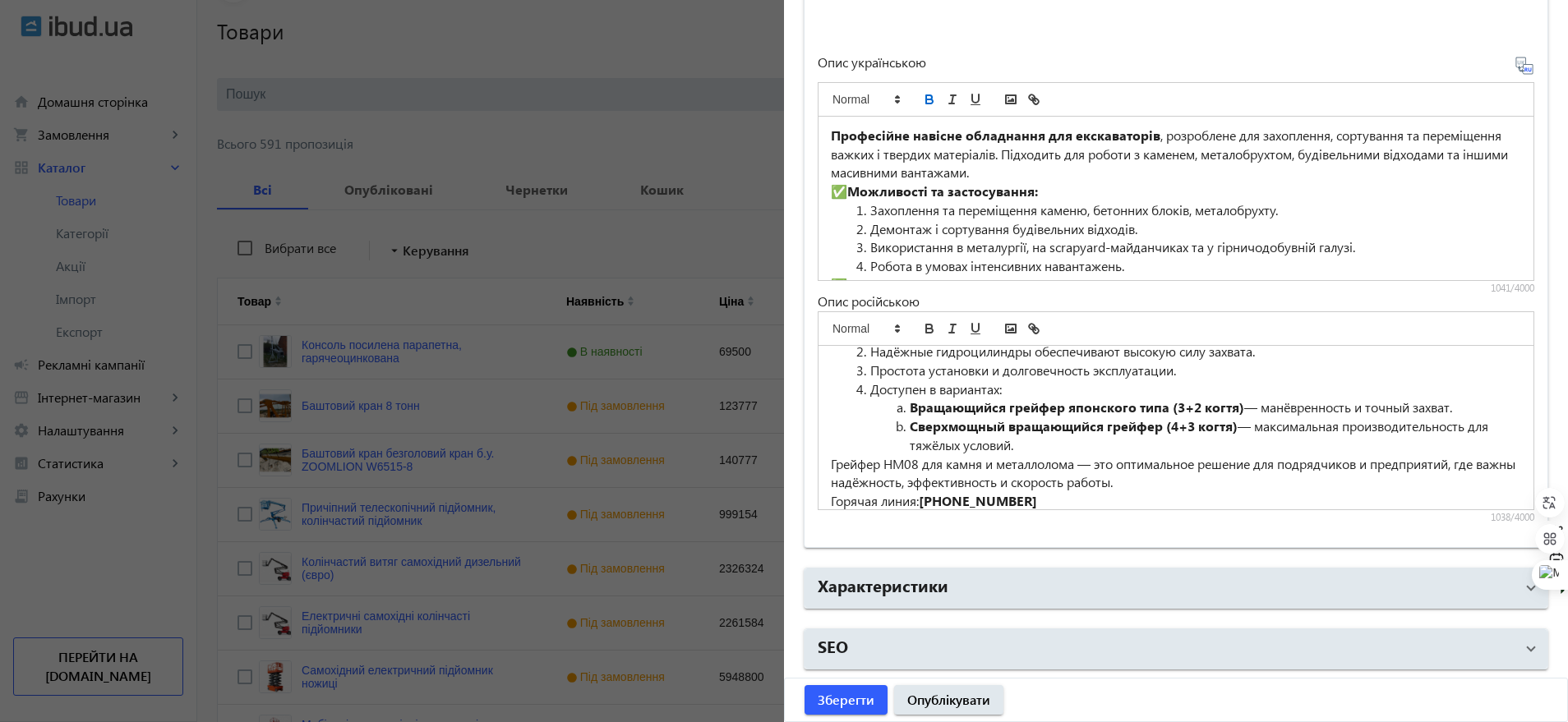
scroll to position [181, 0]
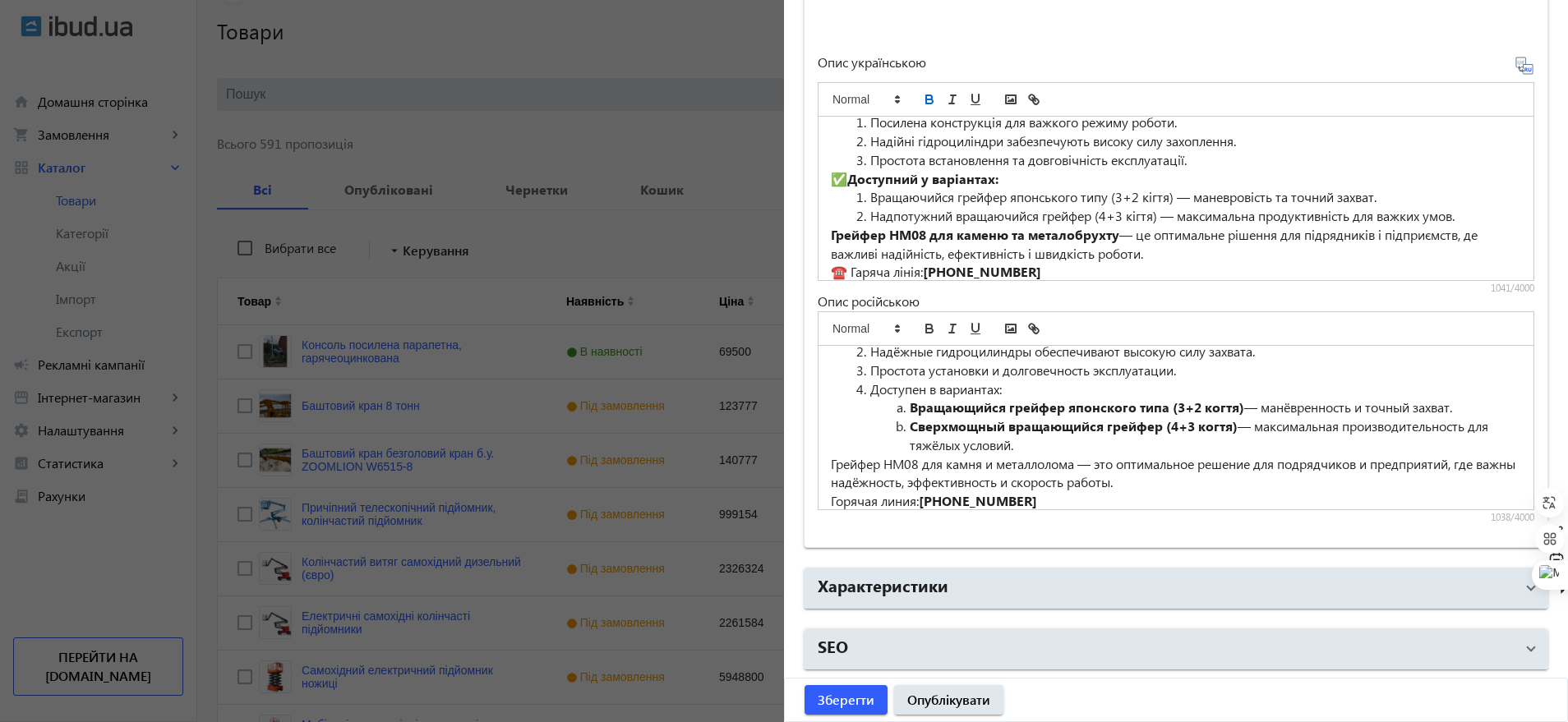
click at [850, 182] on strong "Доступний у варіантах:" at bounding box center [922, 178] width 151 height 17
click at [851, 267] on p "☎️ Гаряча лінія: +380687510500" at bounding box center [1176, 272] width 690 height 19
click at [847, 269] on p "☎️ Гаряча лінія: +380687510500" at bounding box center [1176, 272] width 690 height 19
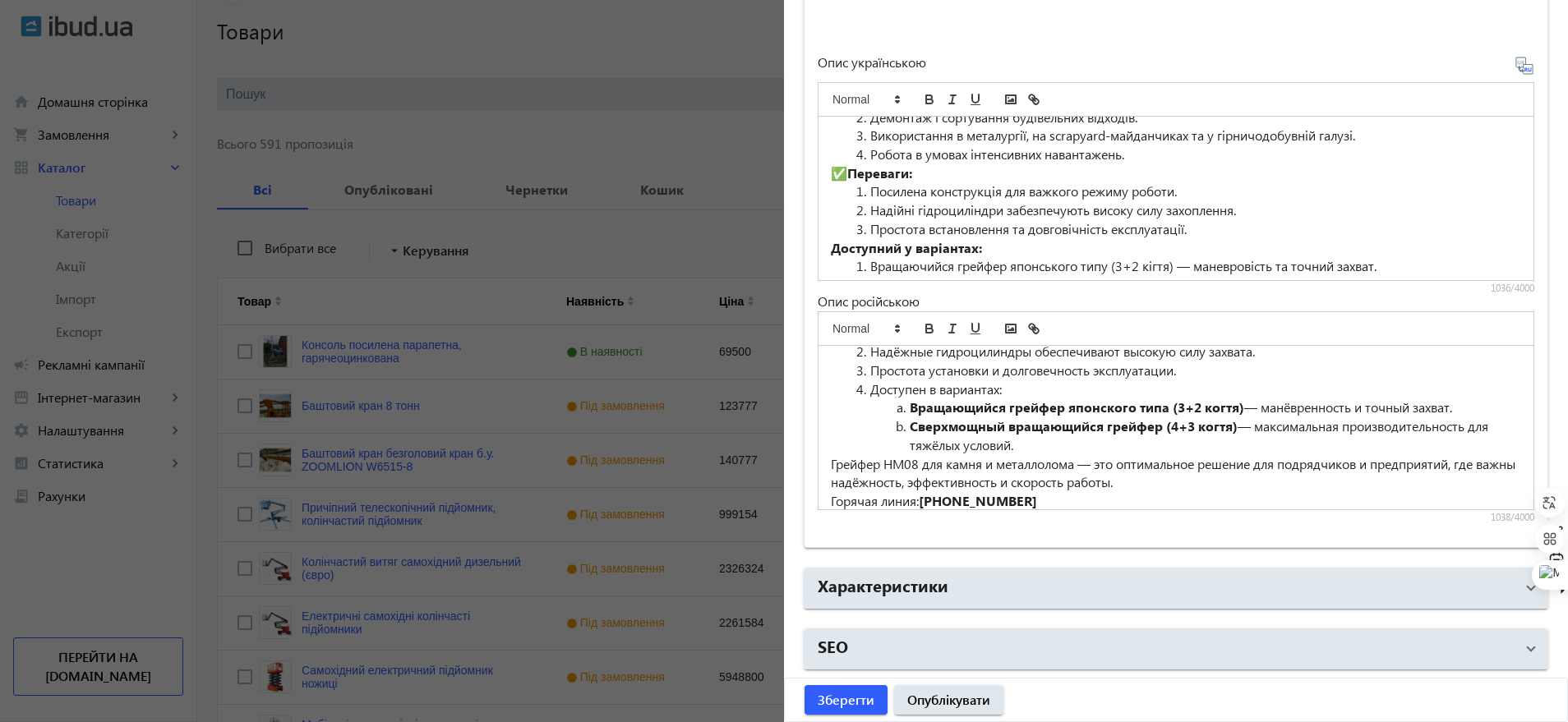
scroll to position [79, 0]
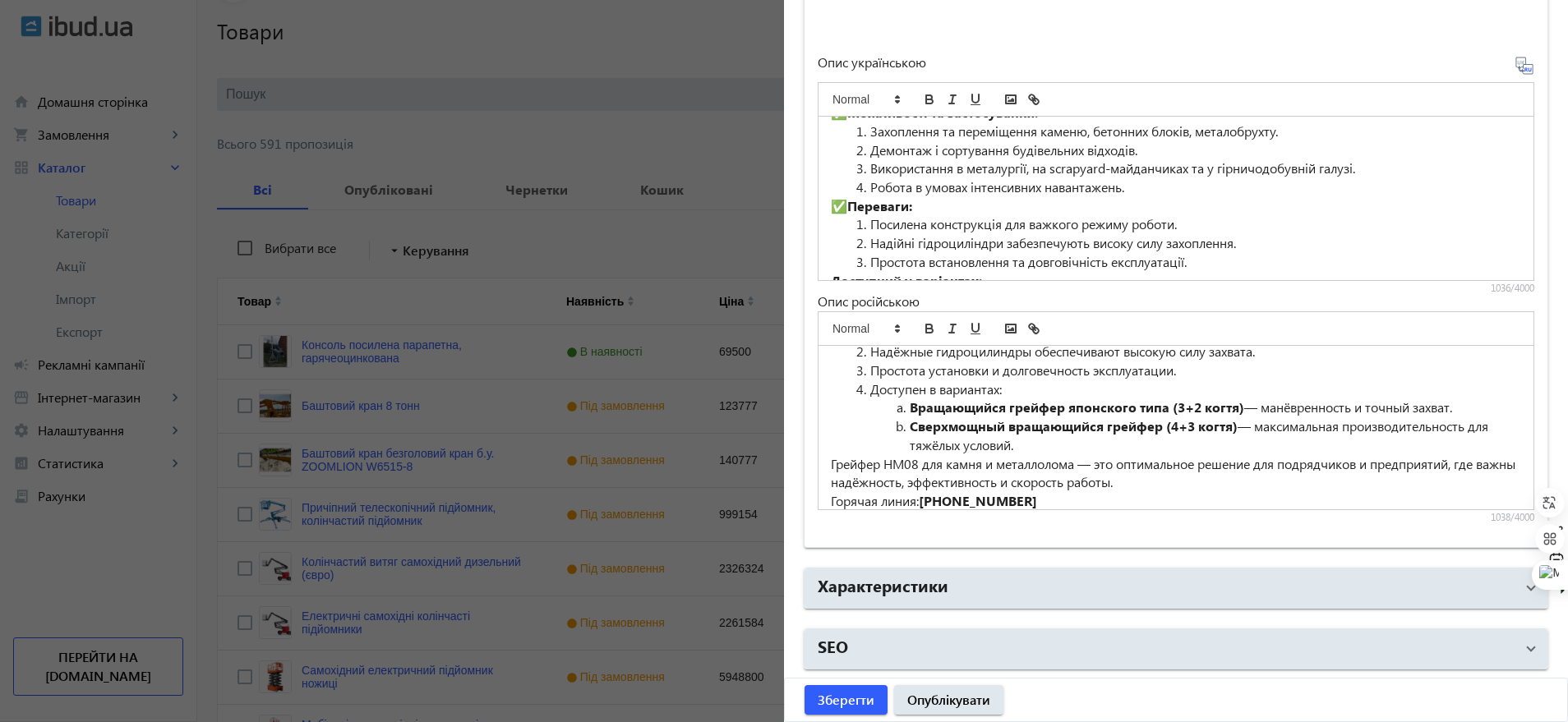
click at [847, 202] on strong "Переваги:" at bounding box center [880, 206] width 65 height 17
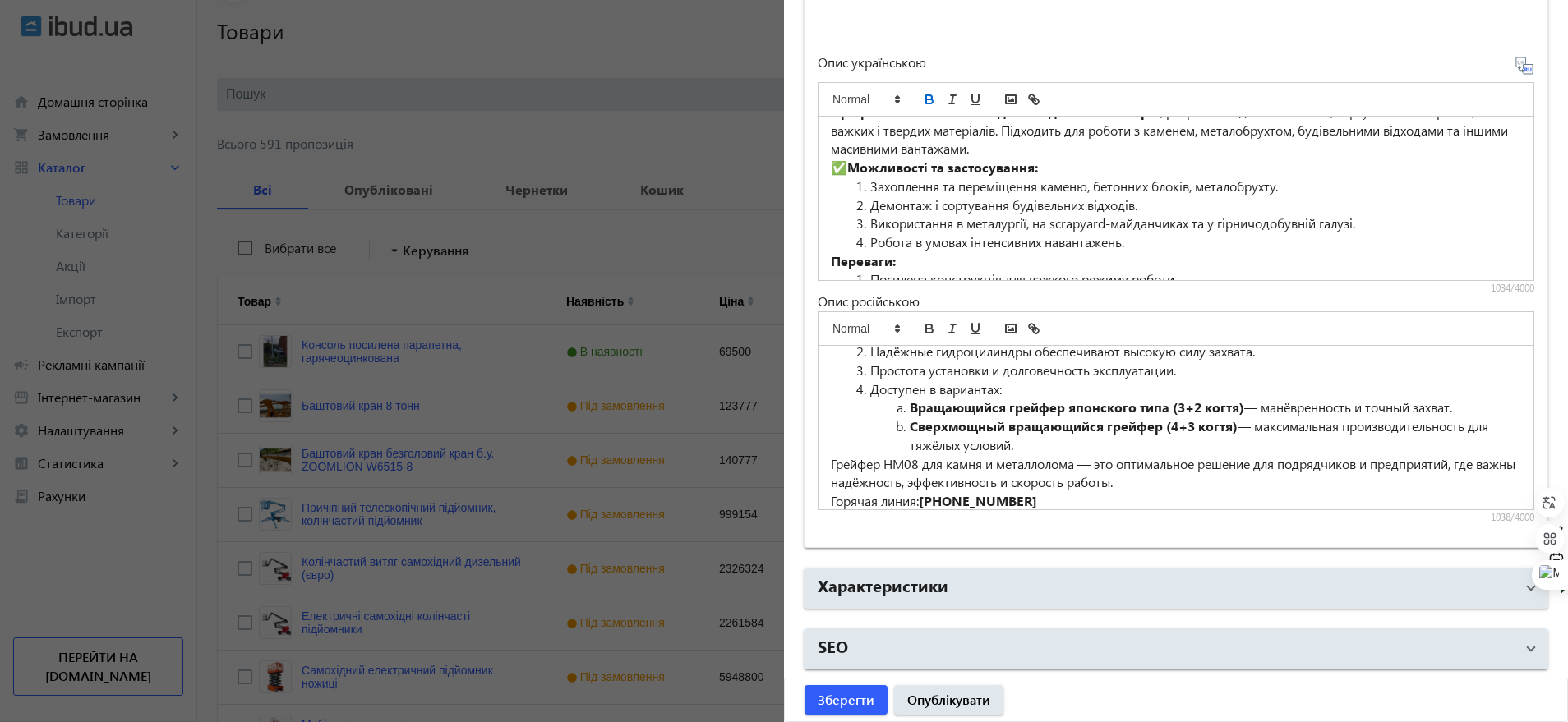
scroll to position [0, 0]
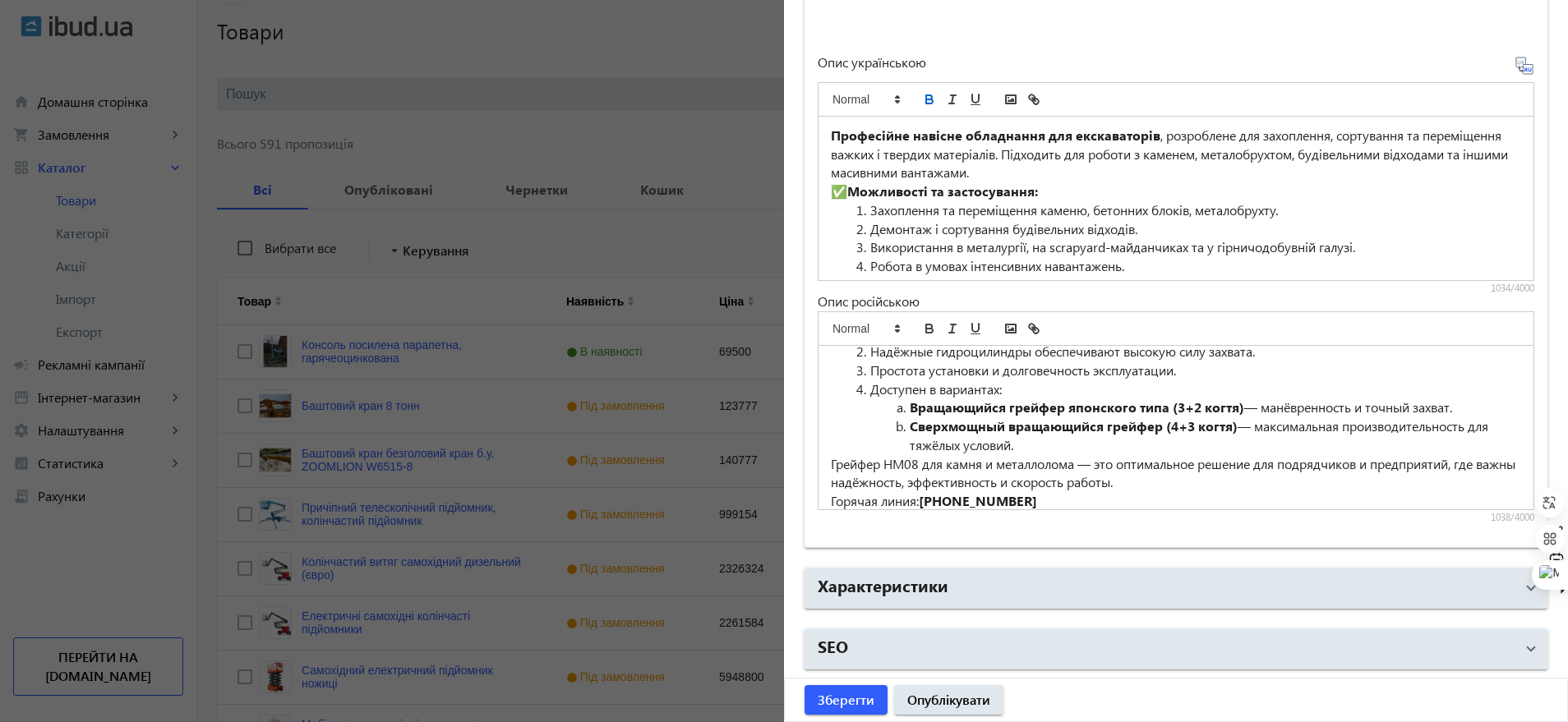
click at [851, 192] on strong "Можливості та застосування:" at bounding box center [942, 191] width 191 height 17
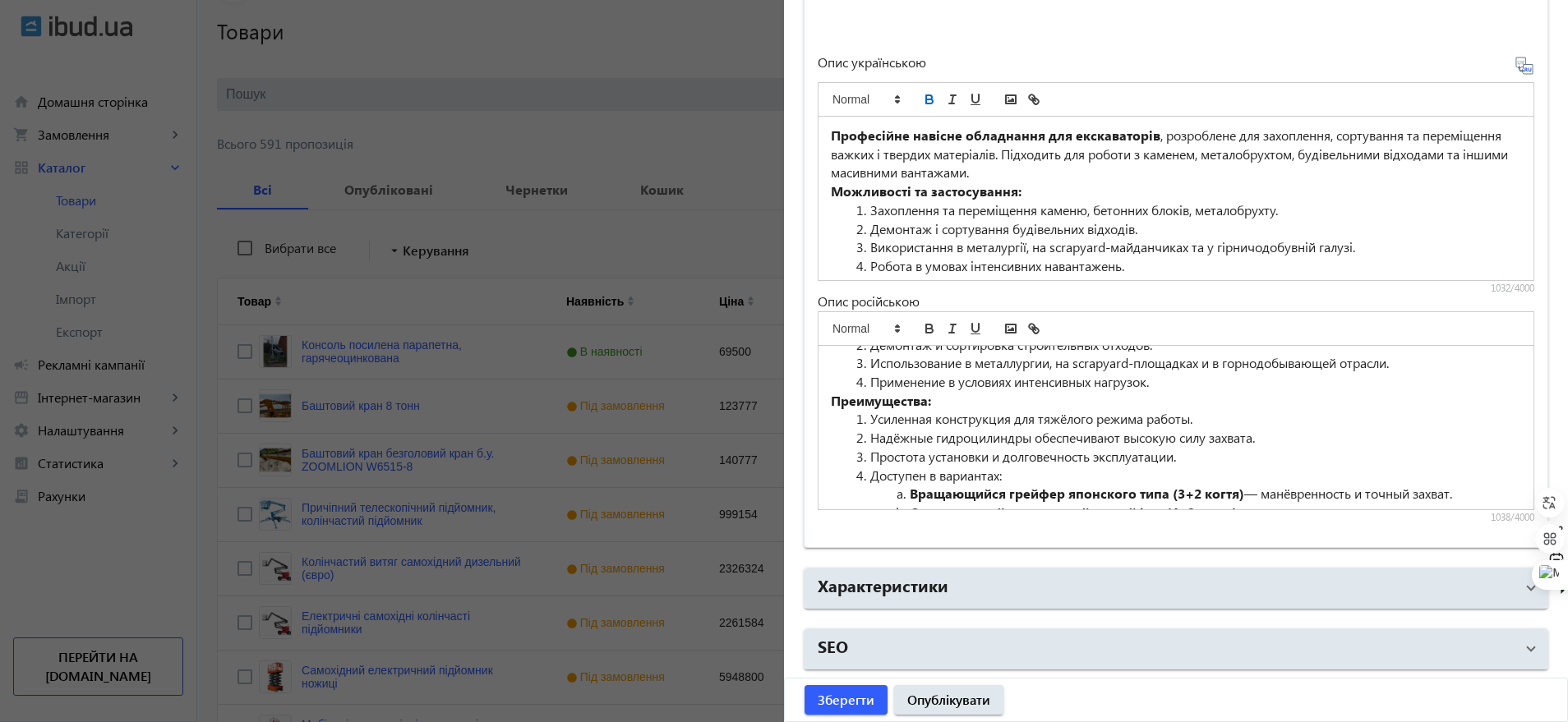
scroll to position [211, 0]
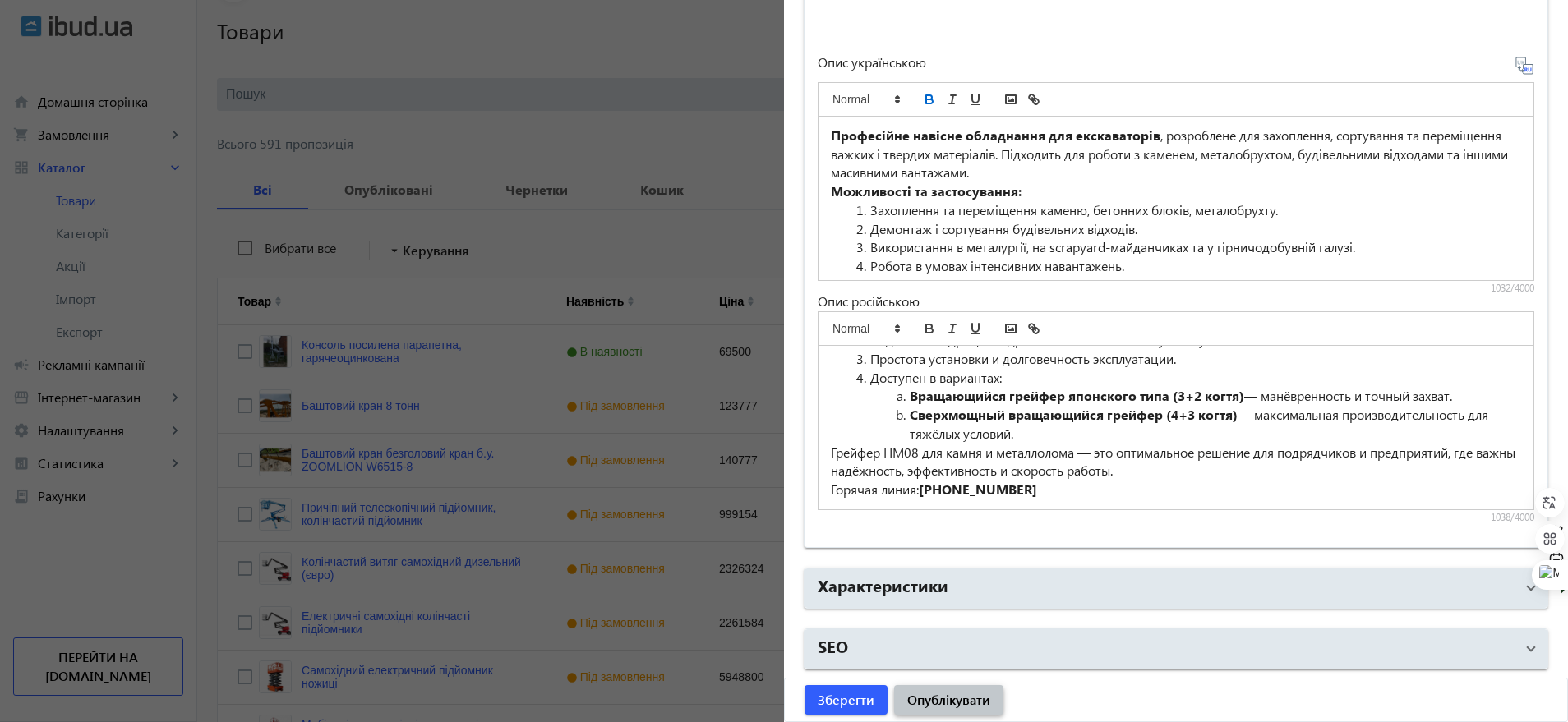
click at [915, 693] on span "Опублікувати" at bounding box center [949, 700] width 83 height 18
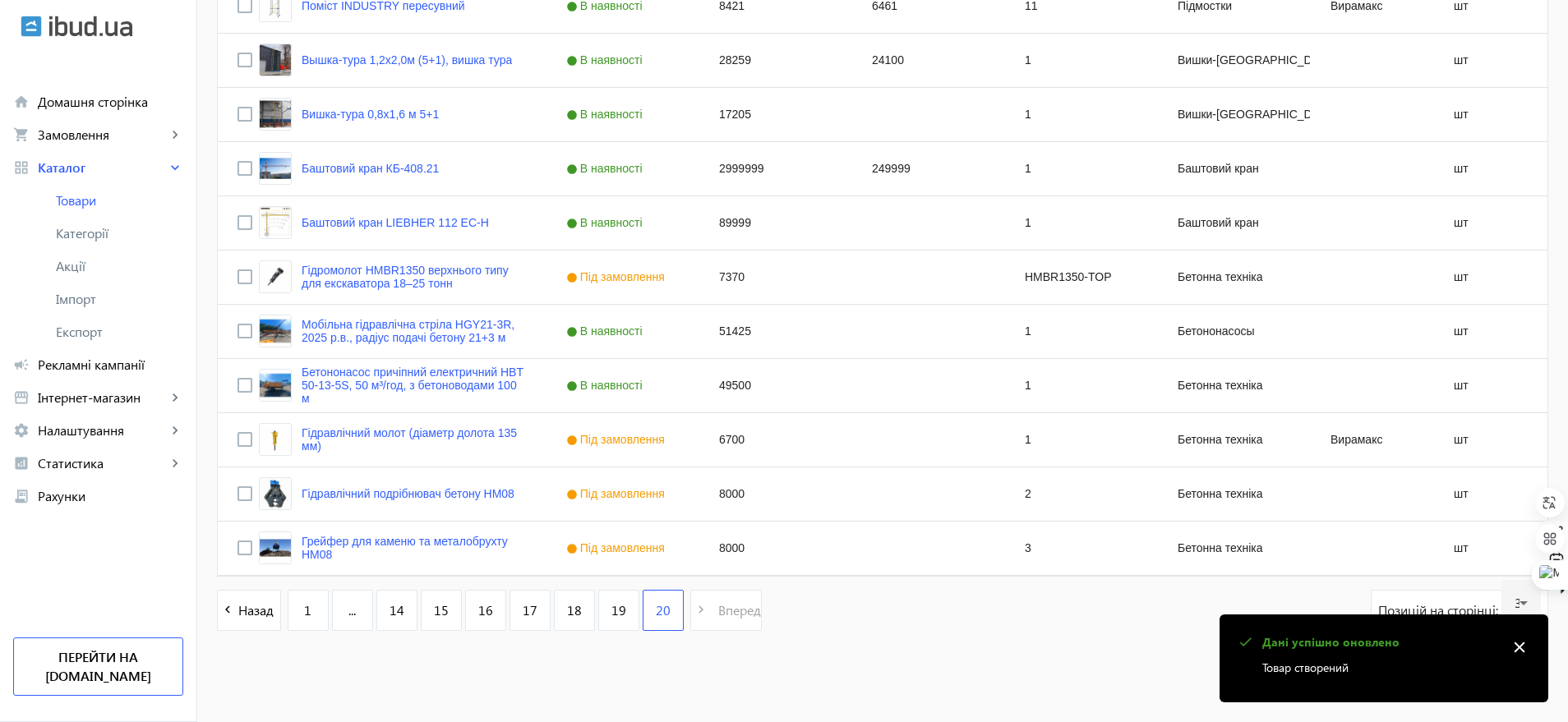
scroll to position [1045, 0]
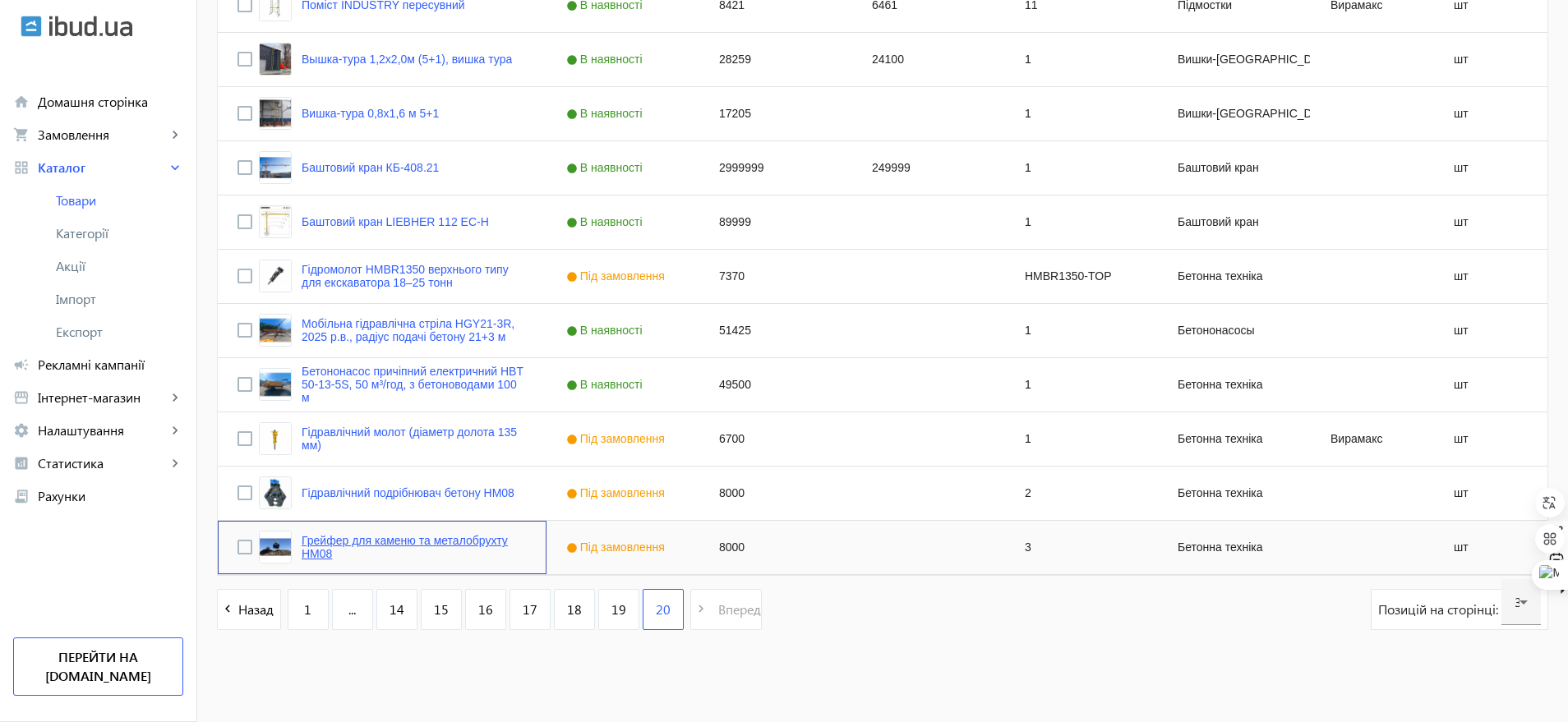
click at [307, 549] on link "Грейфер для каменю та металобрухту HM08" at bounding box center [414, 547] width 225 height 27
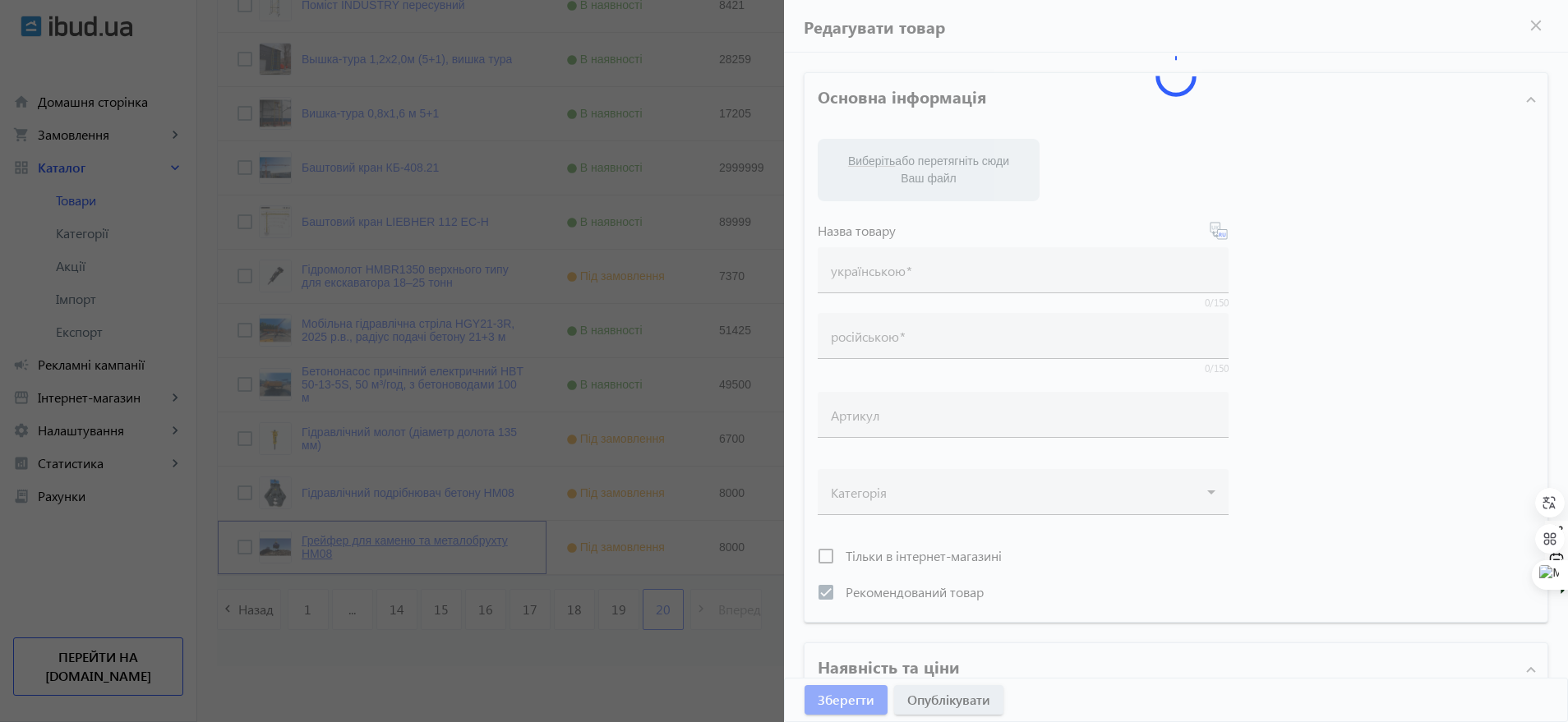
type input "Грейфер для каменю та металобрухту HM08"
type input "Грейфер для камня и металлолома HM08"
type input "3"
checkbox input "true"
type input "8000"
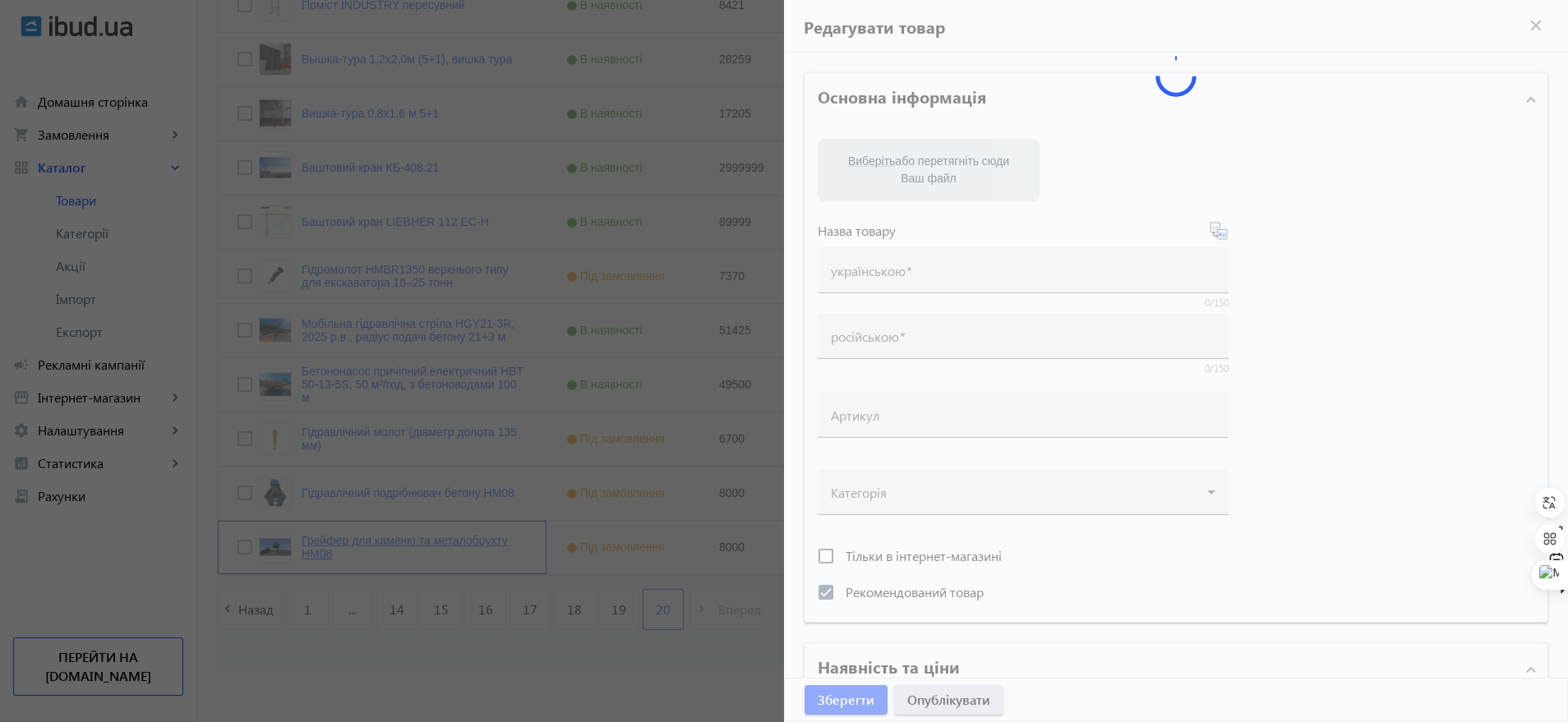
type input "1"
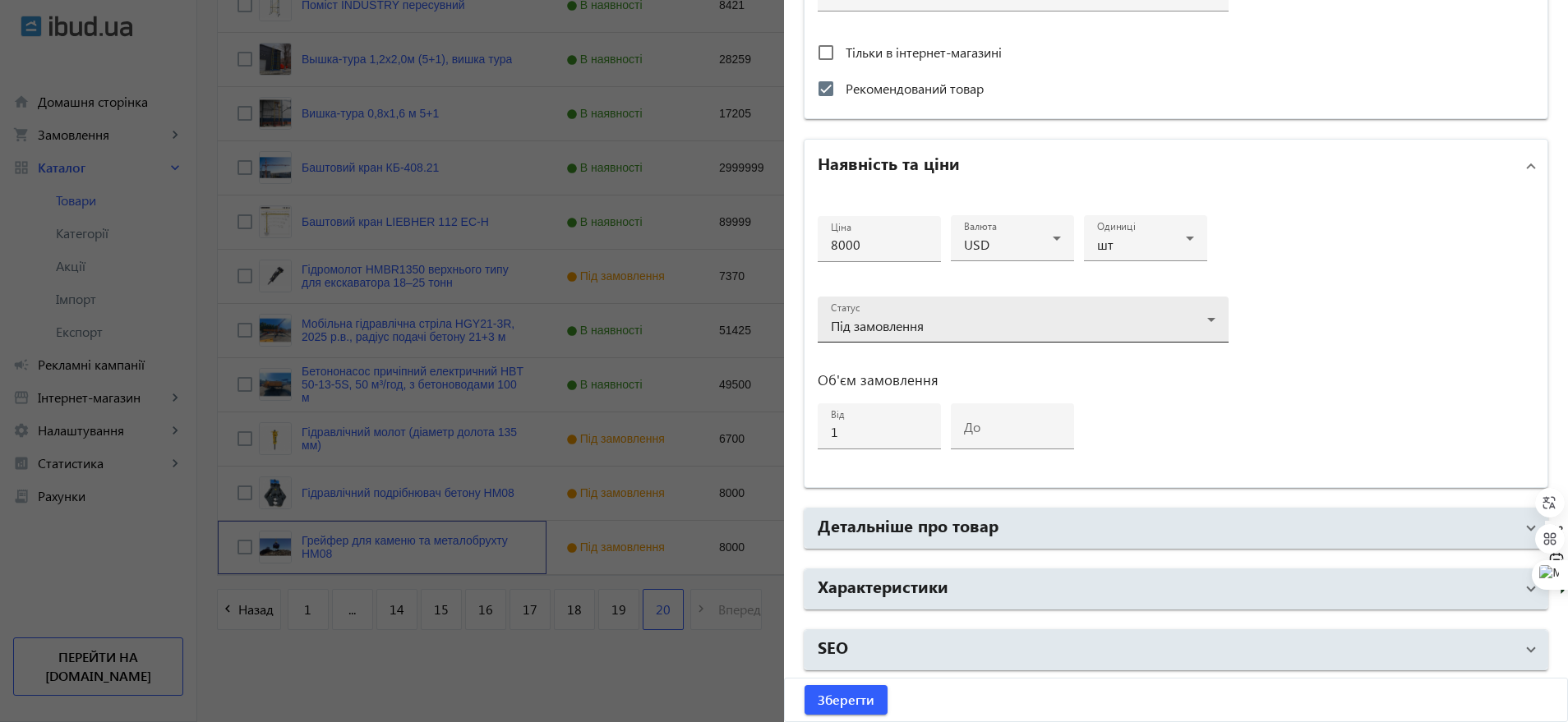
scroll to position [649, 0]
click at [897, 549] on mat-accordion "Основна інформація Виберіть або перетягніть сюди Ваш файл 1283868a72657b3dbf393…" at bounding box center [1175, 47] width 744 height 1246
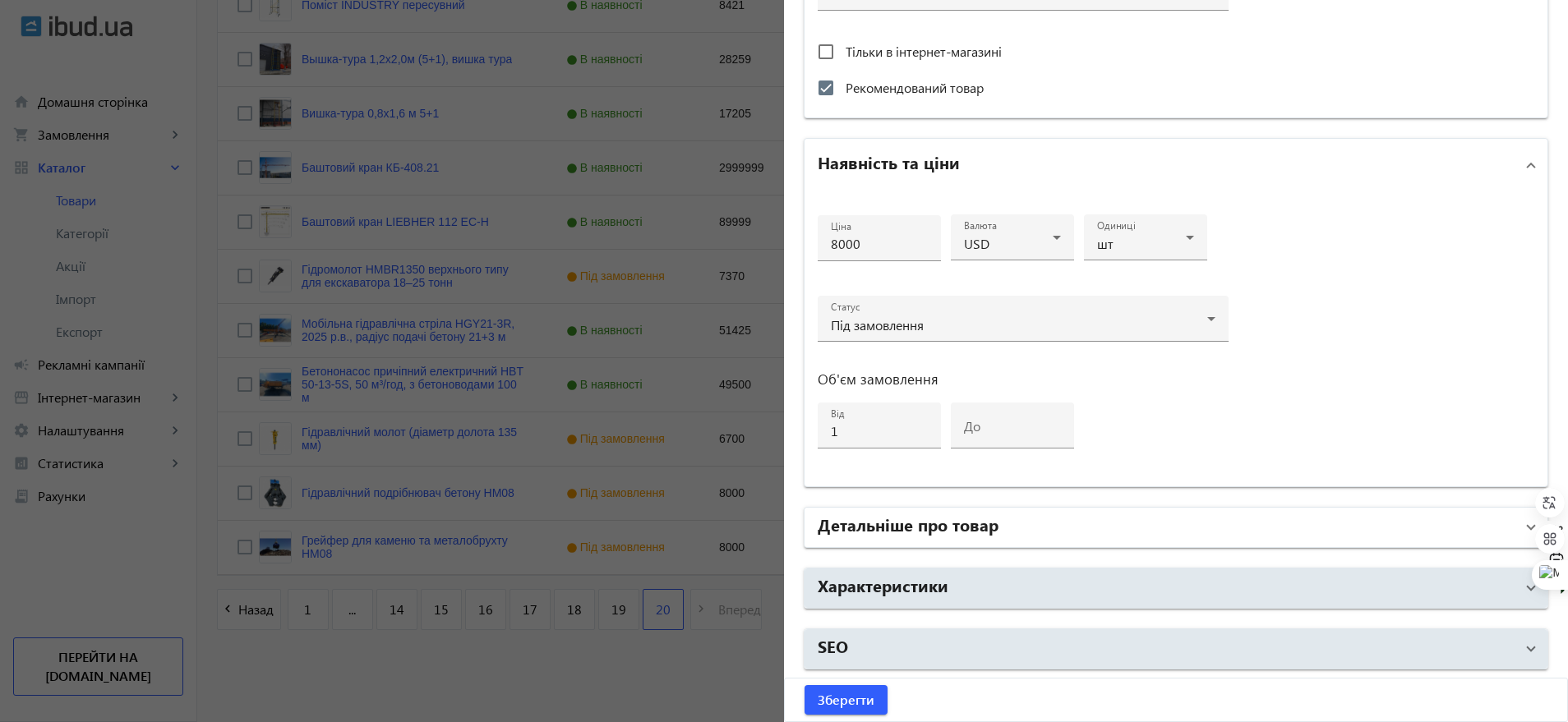
click at [895, 532] on h2 "Детальніше про товар" at bounding box center [907, 524] width 181 height 23
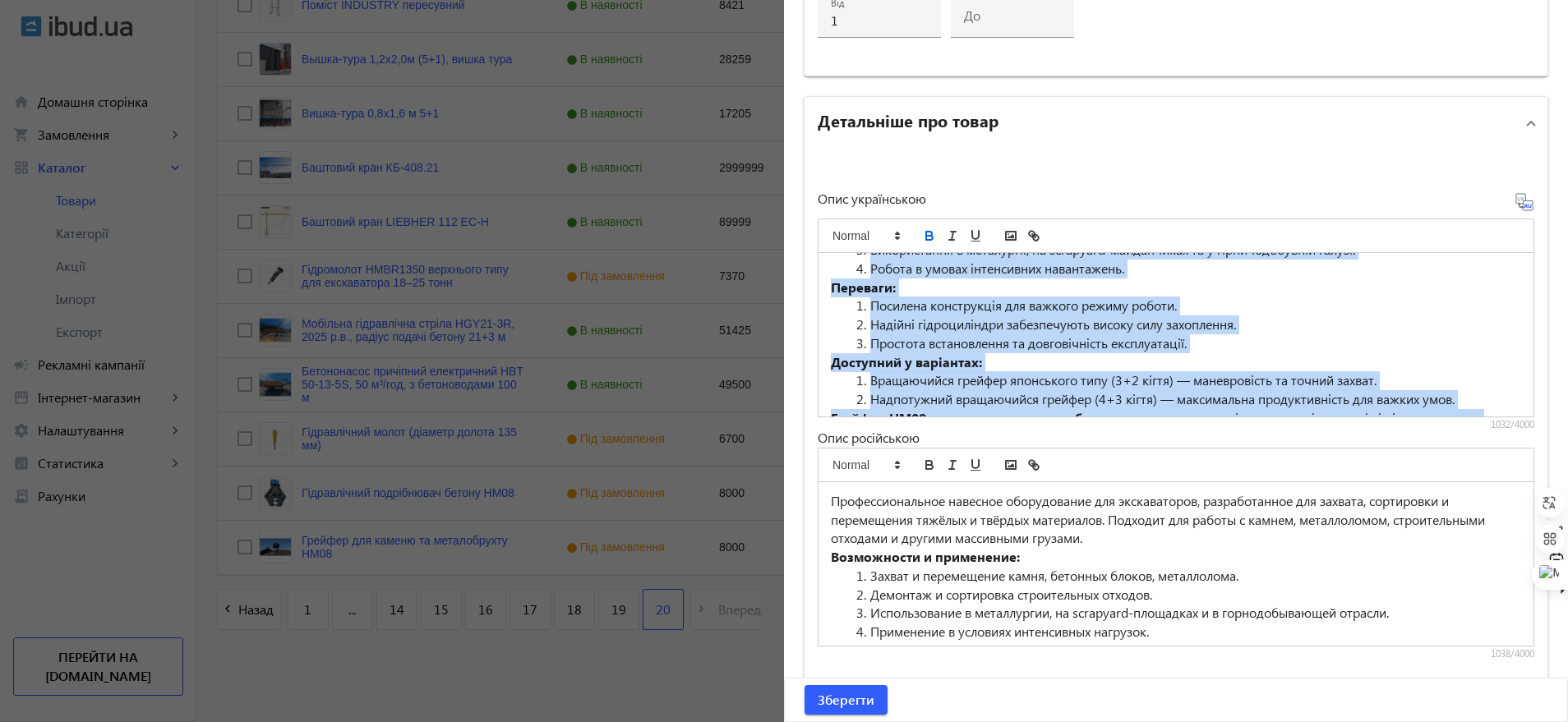
scroll to position [192, 0]
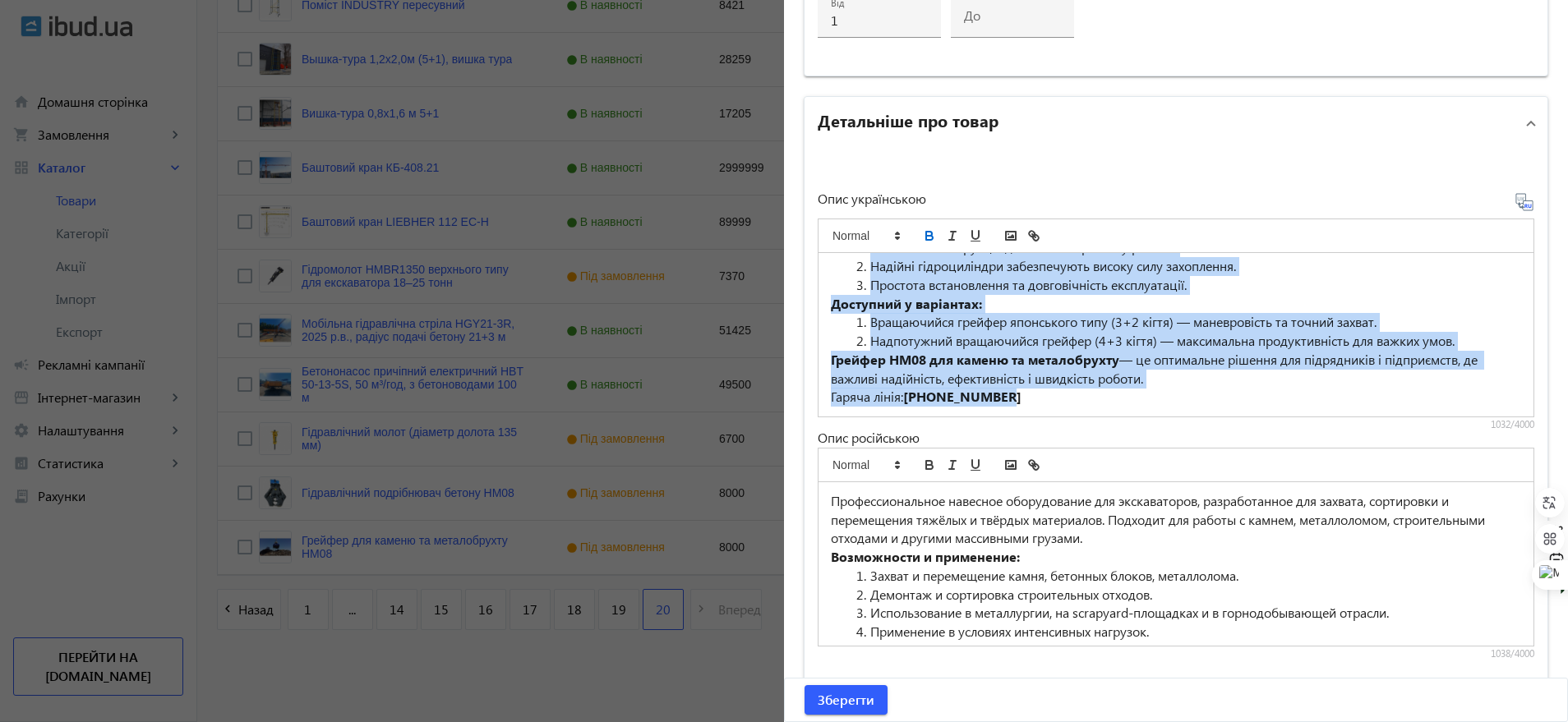
drag, startPoint x: 826, startPoint y: 268, endPoint x: 1129, endPoint y: 459, distance: 358.2
click at [1129, 459] on div "Опис українською Професійне навісне обладнання для екскаваторів , розроблене дл…" at bounding box center [1176, 426] width 717 height 468
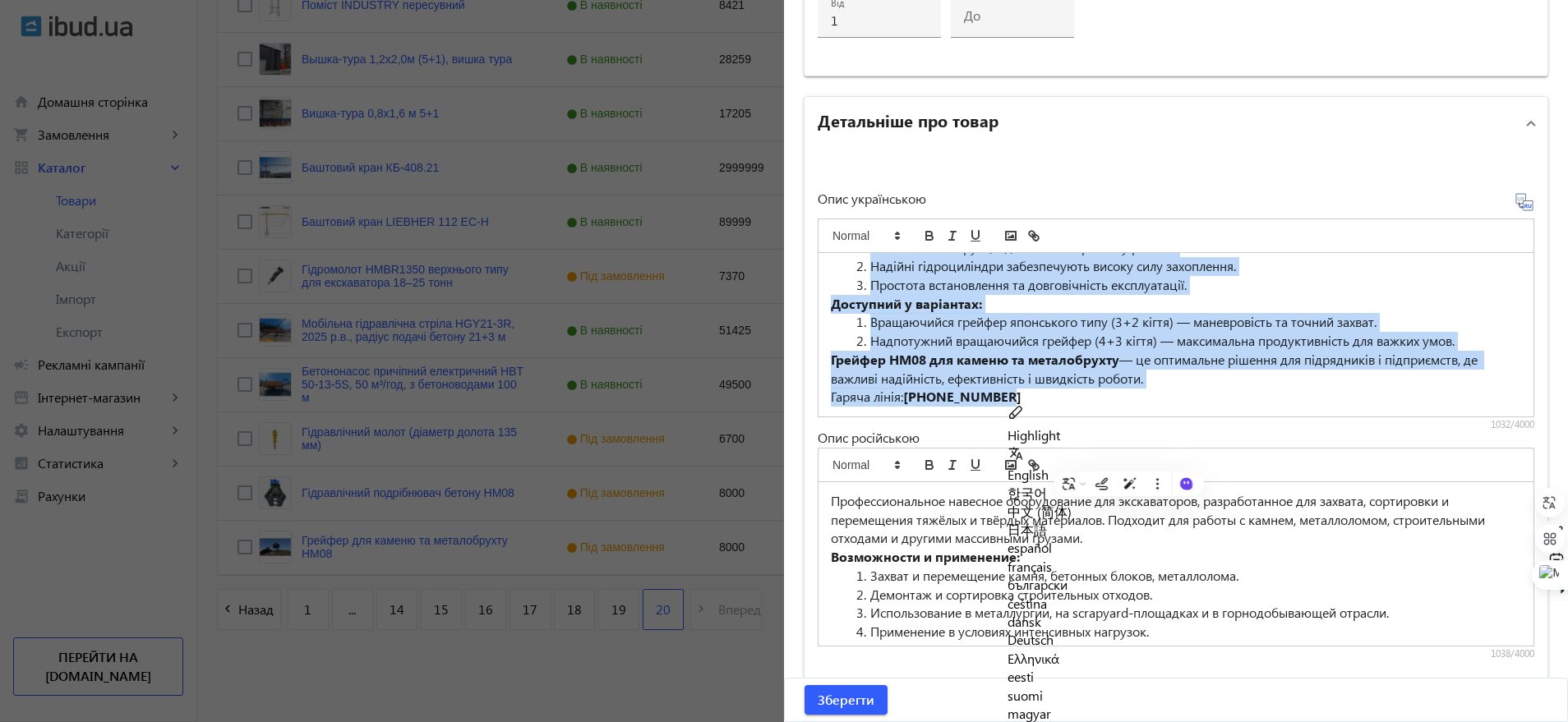
copy div "Професійне навісне обладнання для екскаваторів , розроблене для захоплення, сор…"
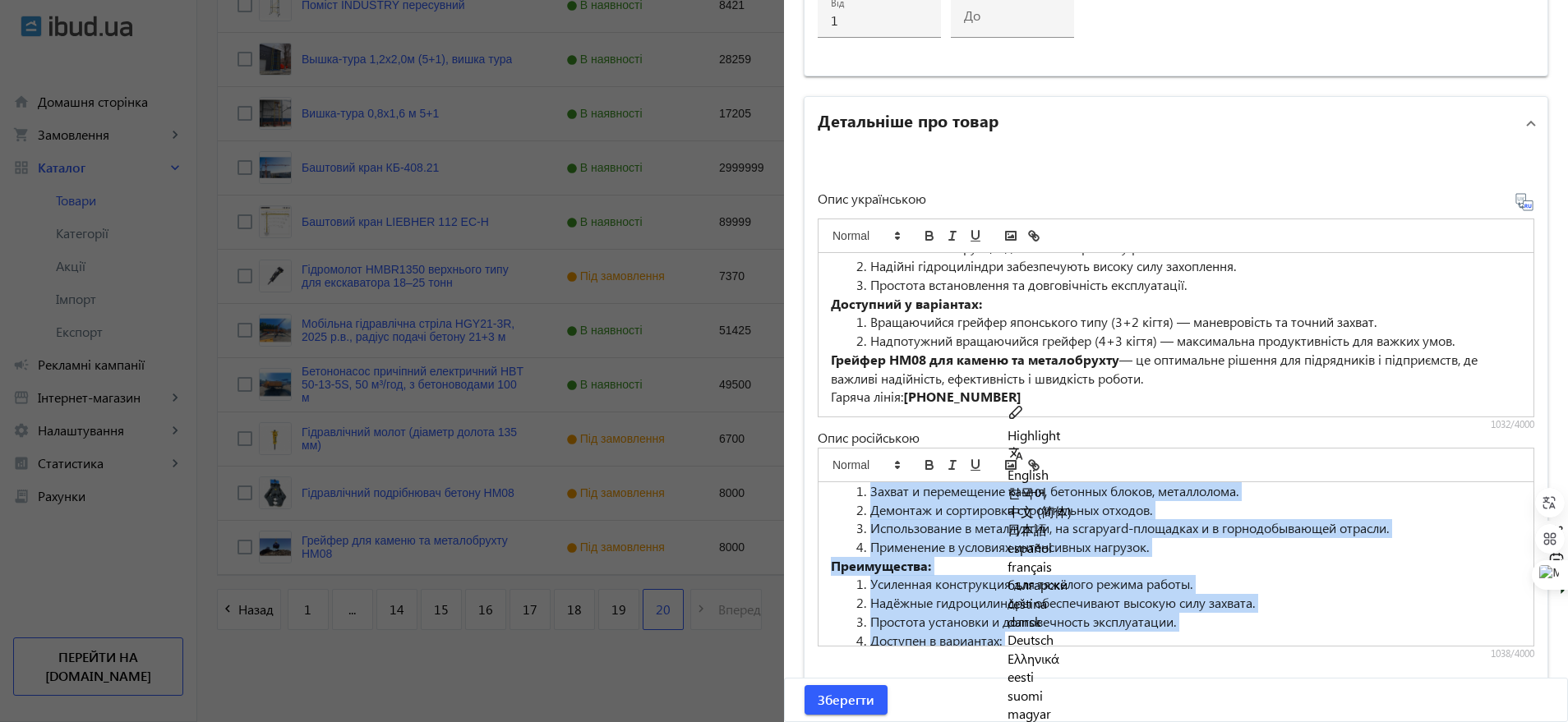
scroll to position [211, 0]
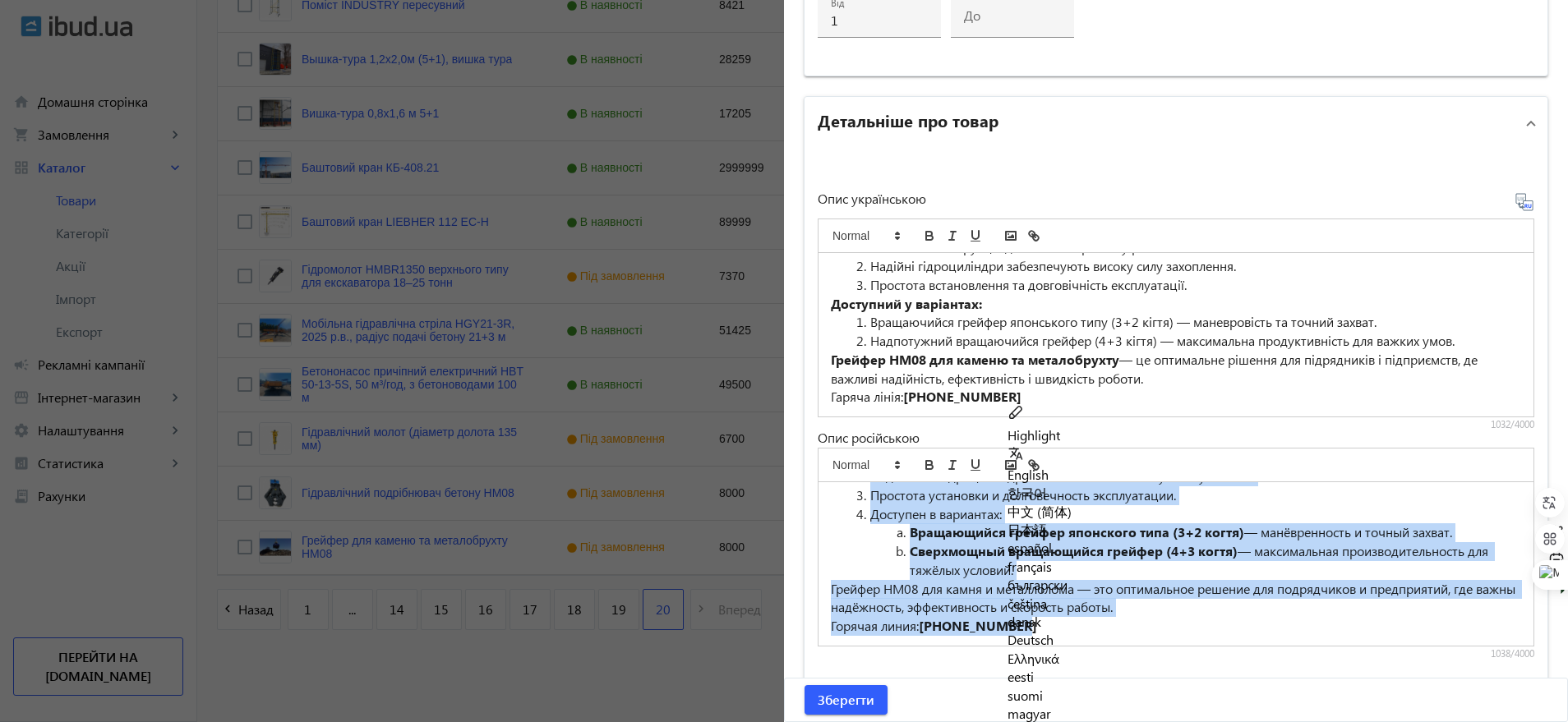
drag, startPoint x: 826, startPoint y: 502, endPoint x: 1051, endPoint y: 628, distance: 257.9
click at [1051, 628] on div "Профессиональное навесное оборудование для экскаваторов, разработанное для захв…" at bounding box center [1176, 564] width 715 height 163
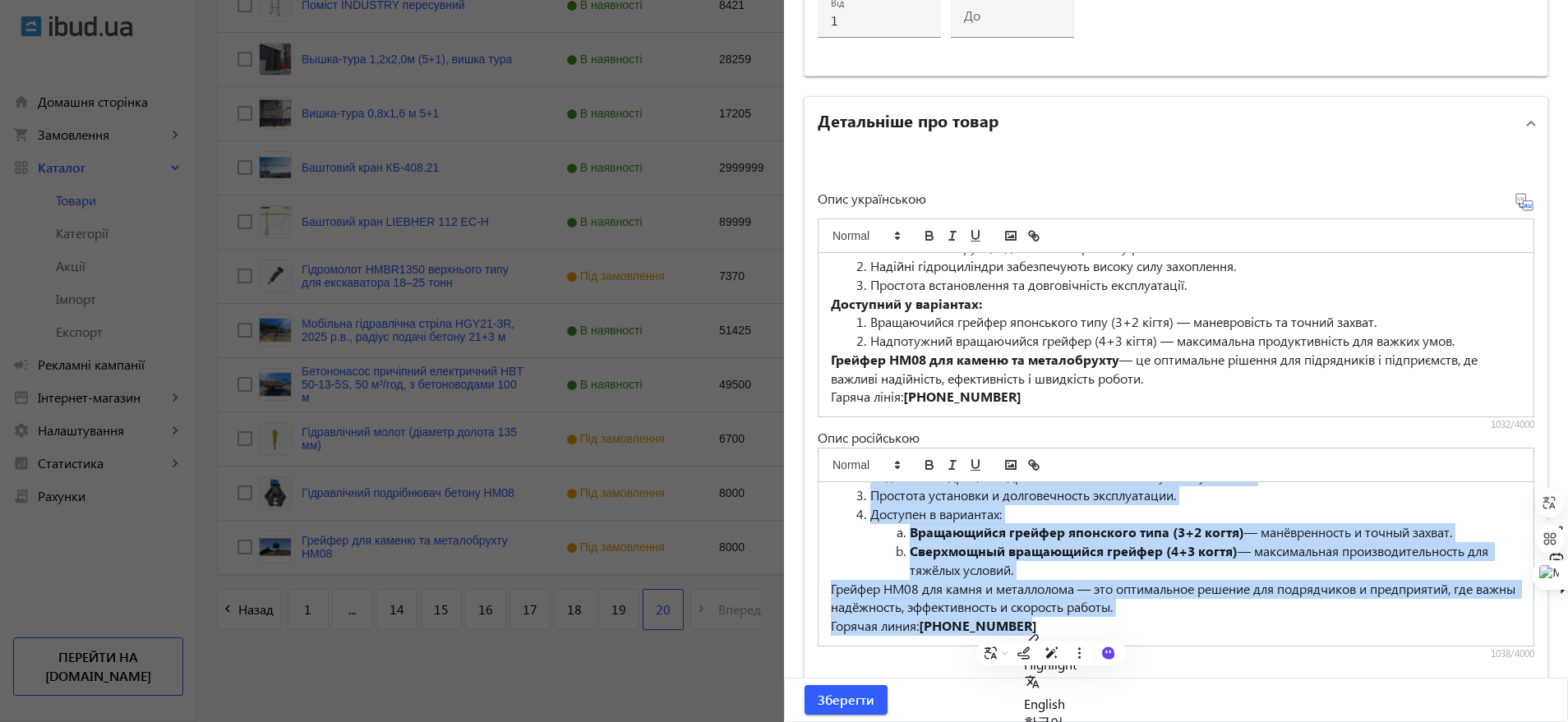
copy div "Профессиональное навесное оборудование для экскаваторов, разработанное для захв…"
